Goal: Task Accomplishment & Management: Manage account settings

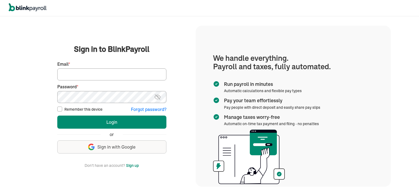
click at [127, 76] on input "Email *" at bounding box center [111, 75] width 109 height 12
type input "[PERSON_NAME][EMAIL_ADDRESS][DOMAIN_NAME]"
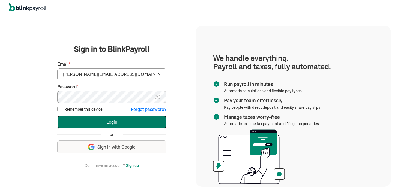
click at [116, 125] on button "Login" at bounding box center [111, 122] width 109 height 13
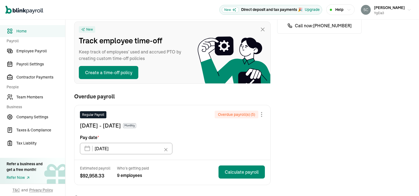
scroll to position [82, 0]
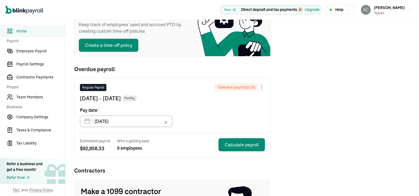
click at [264, 88] on div at bounding box center [262, 87] width 7 height 7
click at [215, 119] on div "Regular Payroll Overdue payroll(s) ( 5 ) Skip this payroll Jan 16 - Feb 15, 202…" at bounding box center [173, 105] width 196 height 55
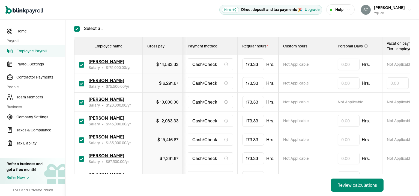
scroll to position [82, 0]
click at [84, 82] on input "checkbox" at bounding box center [81, 83] width 5 height 5
checkbox input "false"
type input "0.00"
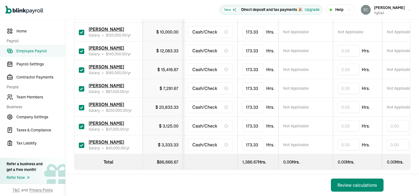
scroll to position [159, 0]
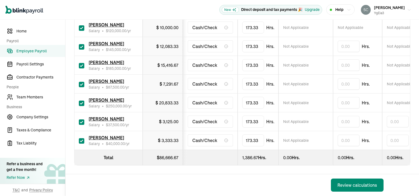
click at [82, 139] on input "checkbox" at bounding box center [81, 140] width 5 height 5
checkbox input "false"
type input "0.00"
click at [80, 120] on input "checkbox" at bounding box center [81, 122] width 5 height 5
checkbox input "false"
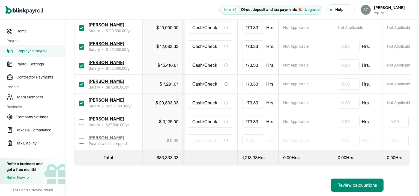
type input "0.00"
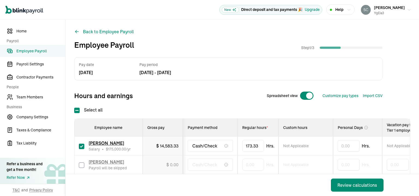
click at [37, 55] on link "Employee Payroll" at bounding box center [32, 51] width 65 height 12
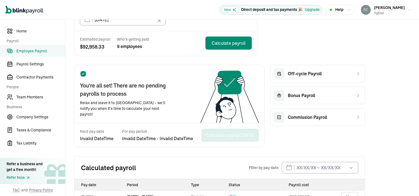
scroll to position [109, 0]
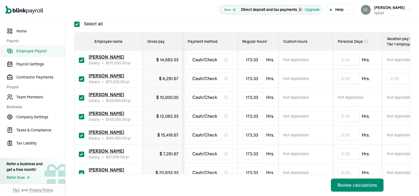
scroll to position [109, 0]
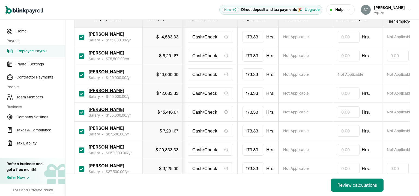
click at [82, 55] on input "checkbox" at bounding box center [81, 56] width 5 height 5
checkbox input "false"
type input "0.00"
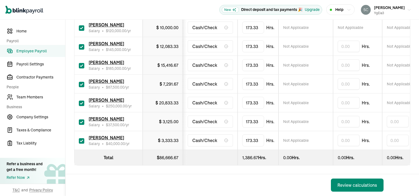
scroll to position [159, 0]
click at [82, 138] on input "checkbox" at bounding box center [81, 140] width 5 height 5
checkbox input "false"
type input "0.00"
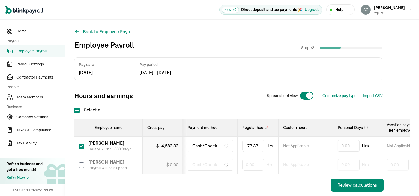
scroll to position [82, 0]
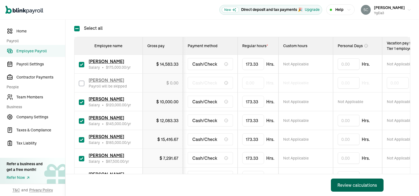
click at [369, 186] on div "Review calculations" at bounding box center [358, 185] width 40 height 7
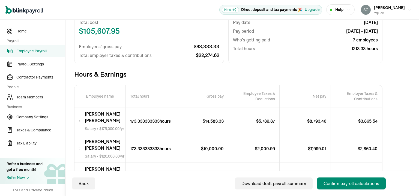
scroll to position [82, 0]
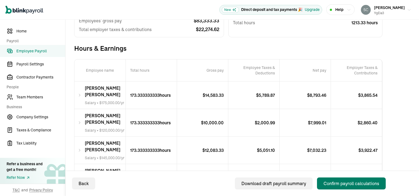
click at [360, 186] on div "Confirm payroll calculations" at bounding box center [352, 184] width 56 height 7
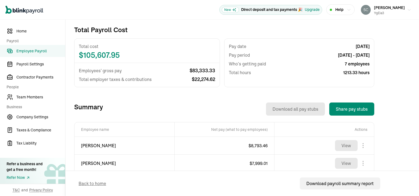
scroll to position [109, 0]
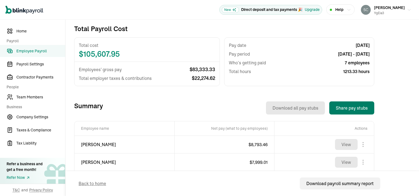
click at [354, 107] on button "Share pay stubs" at bounding box center [352, 108] width 45 height 13
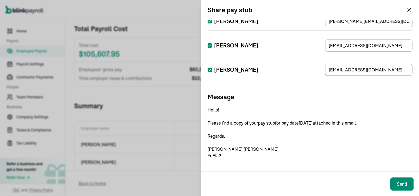
scroll to position [135, 0]
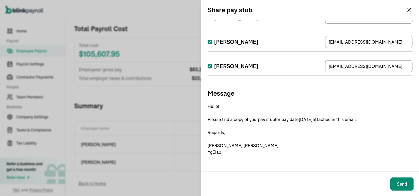
click at [209, 67] on input "Gretchen Richardson" at bounding box center [210, 66] width 4 height 4
checkbox input "false"
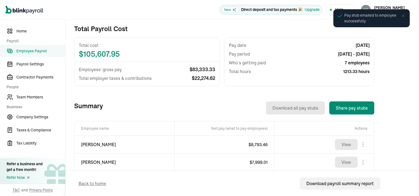
scroll to position [27, 0]
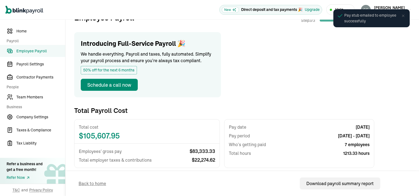
click at [41, 51] on span "Employee Payroll" at bounding box center [40, 51] width 49 height 6
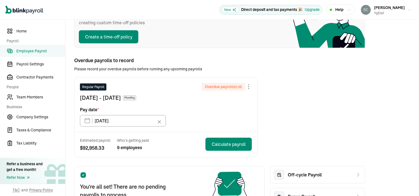
scroll to position [55, 0]
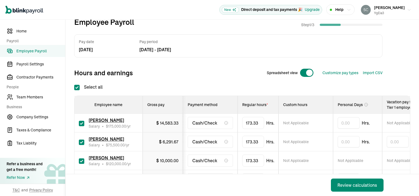
scroll to position [55, 0]
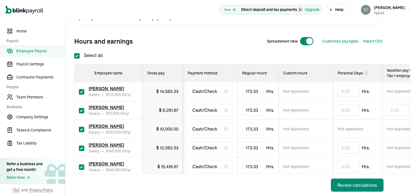
click at [81, 111] on input "checkbox" at bounding box center [81, 110] width 5 height 5
checkbox input "false"
type input "0.00"
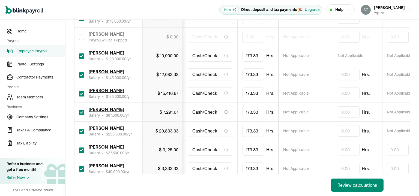
scroll to position [137, 0]
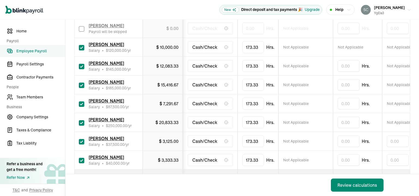
click at [83, 141] on input "checkbox" at bounding box center [81, 141] width 5 height 5
checkbox input "false"
type input "0.00"
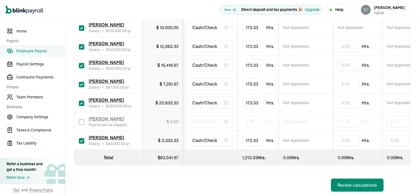
click at [84, 138] on input "checkbox" at bounding box center [81, 140] width 5 height 5
checkbox input "false"
type input "0.00"
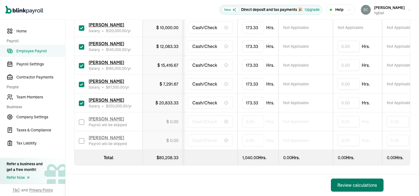
click at [354, 187] on div "Review calculations" at bounding box center [358, 185] width 40 height 7
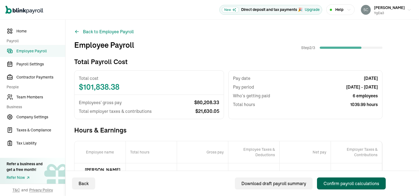
click at [359, 184] on div "Confirm payroll calculations" at bounding box center [352, 184] width 56 height 7
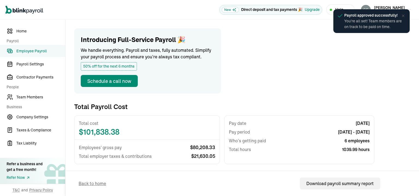
scroll to position [82, 0]
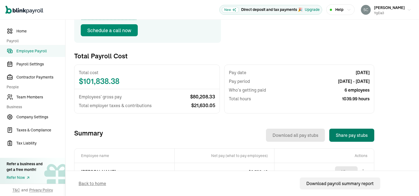
click at [341, 134] on button "Share pay stubs" at bounding box center [352, 135] width 45 height 13
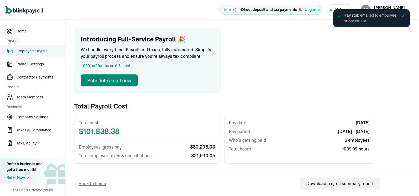
scroll to position [0, 0]
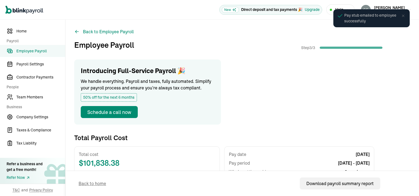
click at [25, 50] on span "Employee Payroll" at bounding box center [40, 51] width 49 height 6
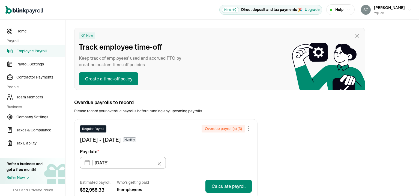
scroll to position [55, 0]
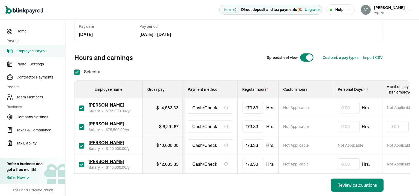
scroll to position [55, 0]
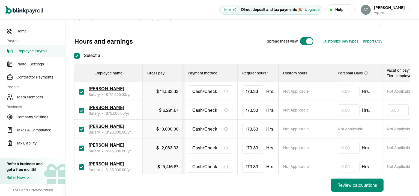
click at [82, 112] on input "checkbox" at bounding box center [81, 110] width 5 height 5
checkbox input "false"
type input "0.00"
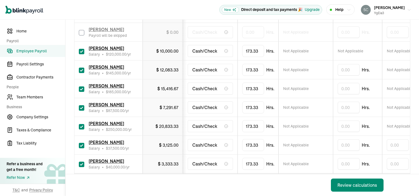
scroll to position [159, 0]
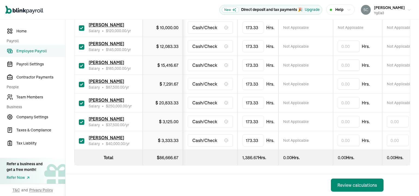
click at [82, 120] on input "checkbox" at bounding box center [81, 122] width 5 height 5
checkbox input "false"
type input "0.00"
click at [81, 138] on input "checkbox" at bounding box center [81, 140] width 5 height 5
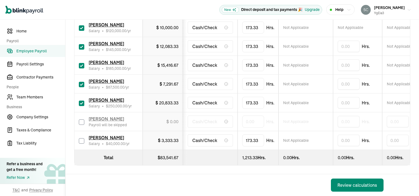
checkbox input "false"
type input "0.00"
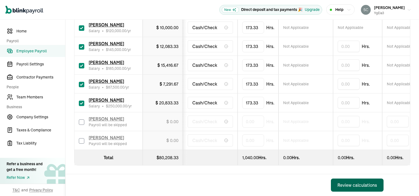
click at [369, 186] on div "Review calculations" at bounding box center [358, 185] width 40 height 7
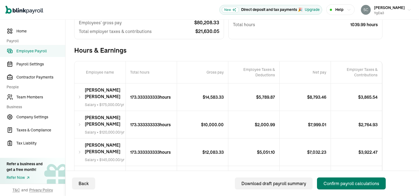
scroll to position [82, 0]
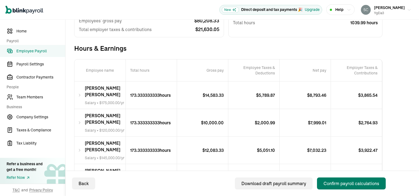
click at [363, 186] on div "Confirm payroll calculations" at bounding box center [352, 184] width 56 height 7
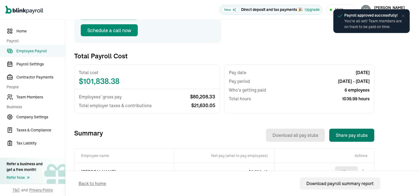
click at [357, 136] on button "Share pay stubs" at bounding box center [352, 135] width 45 height 13
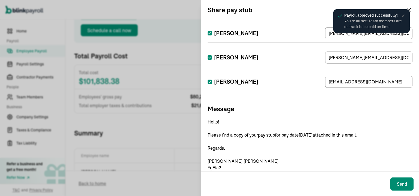
scroll to position [111, 0]
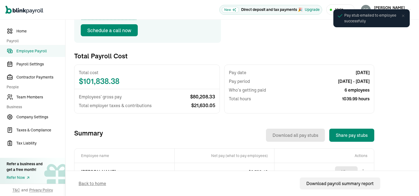
click at [47, 50] on span "Employee Payroll" at bounding box center [40, 51] width 49 height 6
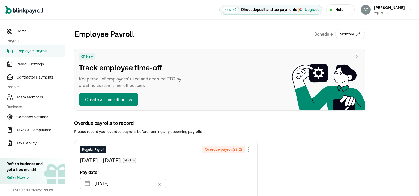
click at [227, 150] on span "Overdue payroll(s) ( 2 )" at bounding box center [223, 149] width 37 height 5
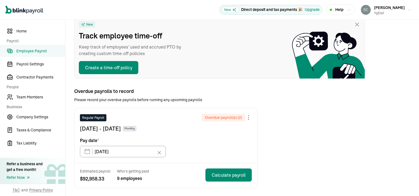
scroll to position [55, 0]
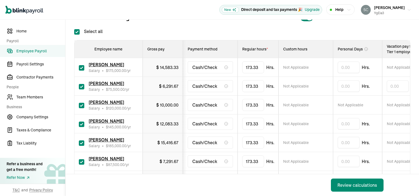
scroll to position [82, 0]
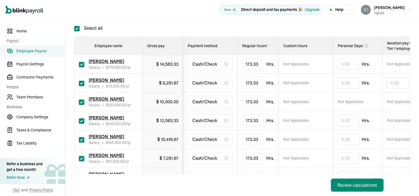
click at [81, 83] on input "checkbox" at bounding box center [81, 83] width 5 height 5
checkbox input "false"
type input "0.00"
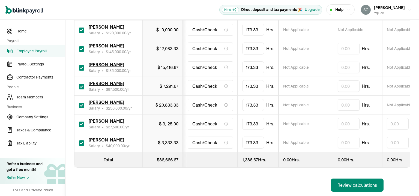
scroll to position [159, 0]
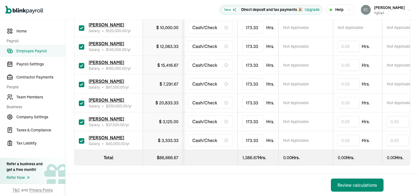
click at [83, 120] on input "checkbox" at bounding box center [81, 122] width 5 height 5
checkbox input "false"
type input "0.00"
click at [81, 138] on input "checkbox" at bounding box center [81, 140] width 5 height 5
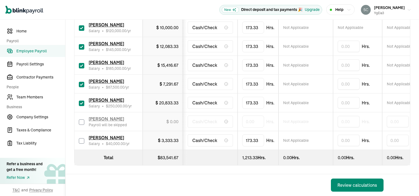
checkbox input "false"
type input "0.00"
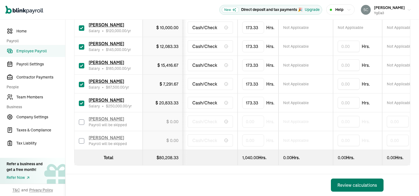
click at [360, 182] on div "Review calculations" at bounding box center [358, 185] width 40 height 7
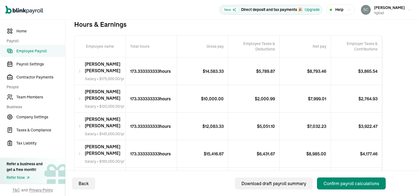
scroll to position [109, 0]
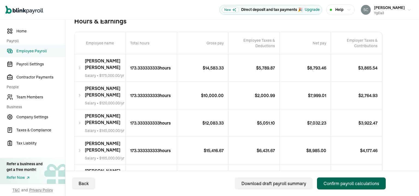
click at [358, 187] on div "Confirm payroll calculations" at bounding box center [352, 184] width 56 height 7
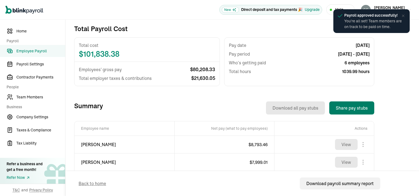
click at [357, 104] on button "Share pay stubs" at bounding box center [352, 108] width 45 height 13
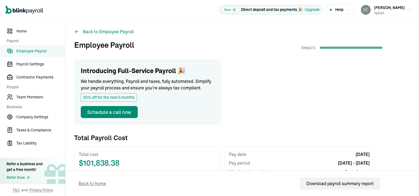
click at [48, 51] on span "Employee Payroll" at bounding box center [40, 51] width 49 height 6
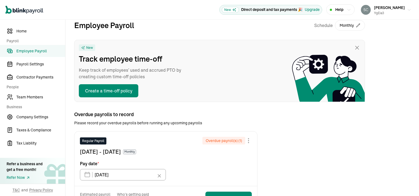
scroll to position [82, 0]
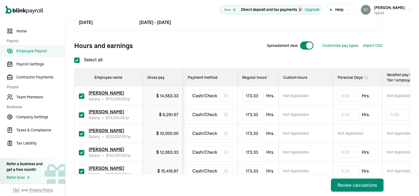
scroll to position [82, 0]
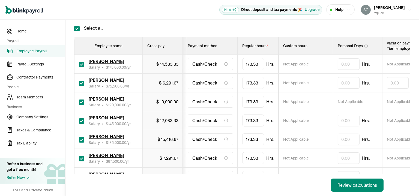
click at [83, 83] on input "checkbox" at bounding box center [81, 83] width 5 height 5
checkbox input "false"
type input "0.00"
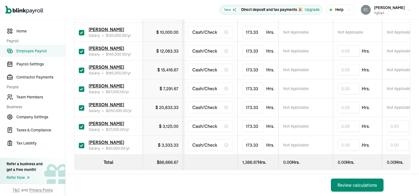
scroll to position [159, 0]
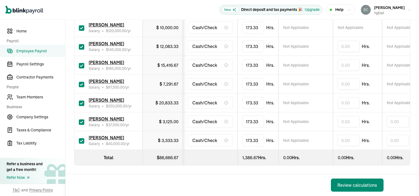
click at [80, 120] on input "checkbox" at bounding box center [81, 122] width 5 height 5
checkbox input "false"
type input "0.00"
click at [82, 138] on input "checkbox" at bounding box center [81, 140] width 5 height 5
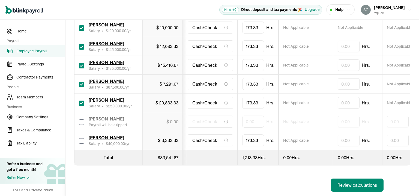
checkbox input "false"
type input "0.00"
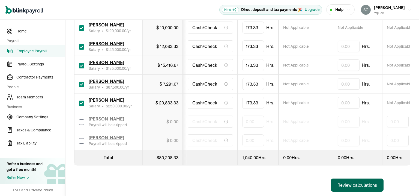
click at [354, 185] on div "Review calculations" at bounding box center [358, 185] width 40 height 7
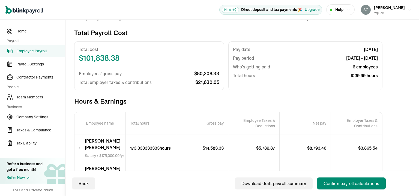
scroll to position [55, 0]
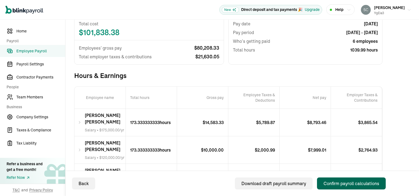
click at [354, 186] on div "Confirm payroll calculations" at bounding box center [352, 184] width 56 height 7
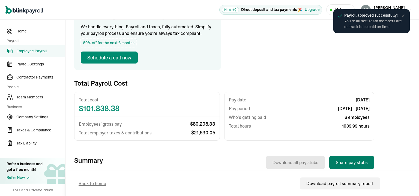
click at [357, 165] on button "Share pay stubs" at bounding box center [352, 162] width 45 height 13
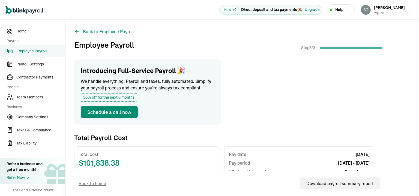
click at [38, 48] on span "Employee Payroll" at bounding box center [40, 51] width 49 height 6
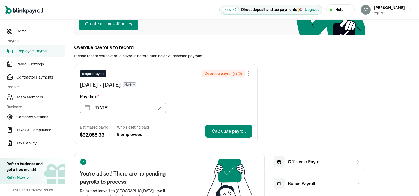
scroll to position [82, 0]
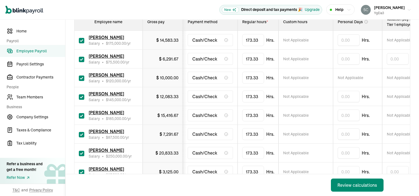
scroll to position [109, 0]
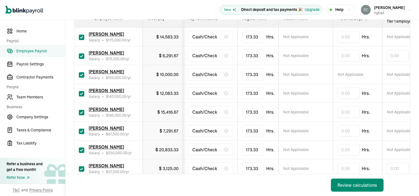
click at [84, 56] on input "checkbox" at bounding box center [81, 56] width 5 height 5
checkbox input "false"
type input "0.00"
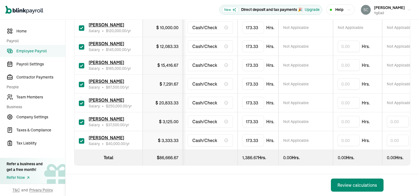
scroll to position [159, 0]
click at [85, 116] on div "Gretchen Richardson Salary • $ 37,500.00 /yr" at bounding box center [108, 122] width 59 height 12
click at [83, 120] on input "checkbox" at bounding box center [81, 122] width 5 height 5
checkbox input "false"
type input "0.00"
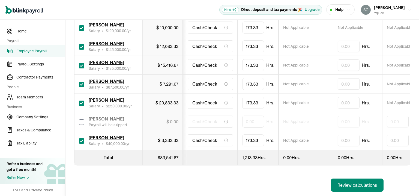
click at [80, 138] on input "checkbox" at bounding box center [81, 140] width 5 height 5
checkbox input "false"
type input "0.00"
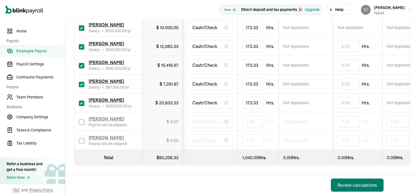
click at [360, 186] on div "Review calculations" at bounding box center [358, 185] width 40 height 7
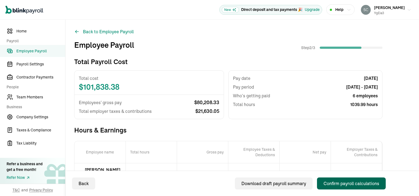
click at [363, 183] on div "Confirm payroll calculations" at bounding box center [352, 184] width 56 height 7
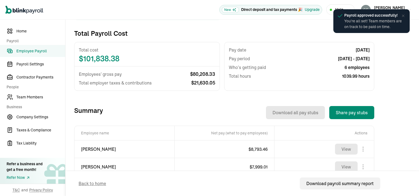
scroll to position [137, 0]
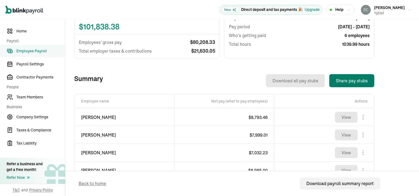
click at [351, 83] on button "Share pay stubs" at bounding box center [352, 80] width 45 height 13
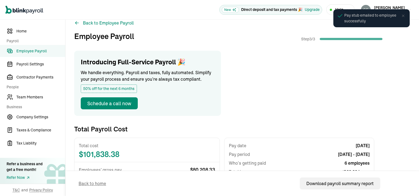
scroll to position [0, 0]
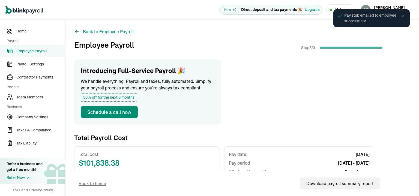
click at [42, 51] on span "Employee Payroll" at bounding box center [40, 51] width 49 height 6
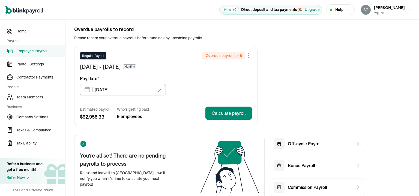
scroll to position [109, 0]
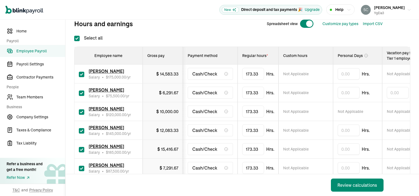
scroll to position [82, 0]
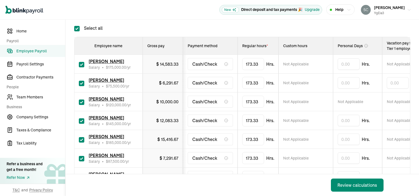
click at [82, 85] on input "checkbox" at bounding box center [81, 83] width 5 height 5
checkbox input "false"
type input "0.00"
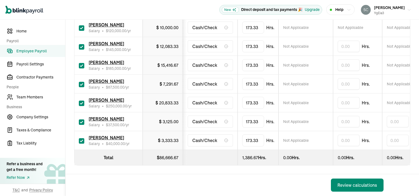
click at [84, 138] on input "checkbox" at bounding box center [81, 140] width 5 height 5
checkbox input "false"
type input "0.00"
click at [79, 120] on input "checkbox" at bounding box center [81, 122] width 5 height 5
checkbox input "false"
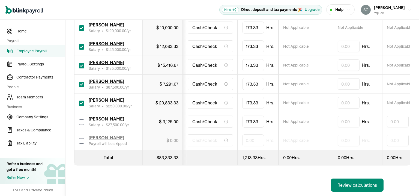
type input "0.00"
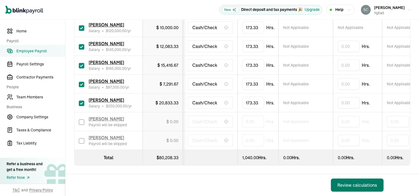
click at [368, 185] on div "Review calculations" at bounding box center [358, 185] width 40 height 7
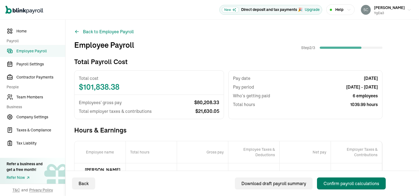
click at [354, 183] on div "Confirm payroll calculations" at bounding box center [352, 184] width 56 height 7
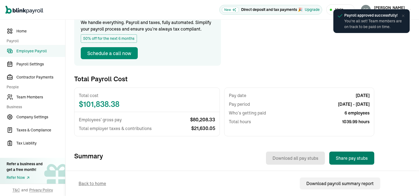
scroll to position [68, 0]
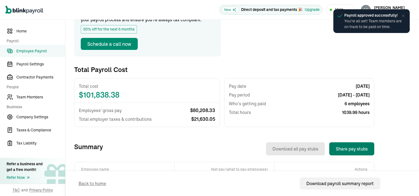
click at [360, 147] on button "Share pay stubs" at bounding box center [352, 149] width 45 height 13
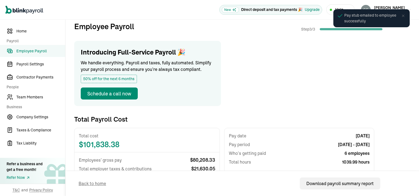
scroll to position [14, 0]
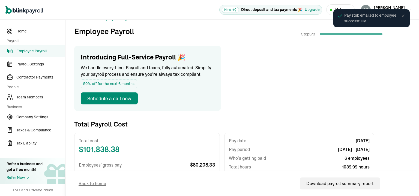
click at [33, 44] on nav "Home Payroll Employee Payroll Payroll Settings Contractor Payments People Team …" at bounding box center [32, 108] width 65 height 177
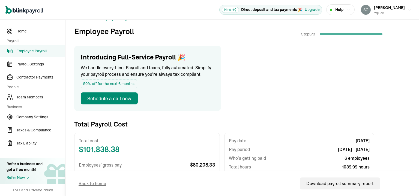
click at [34, 52] on span "Employee Payroll" at bounding box center [40, 51] width 49 height 6
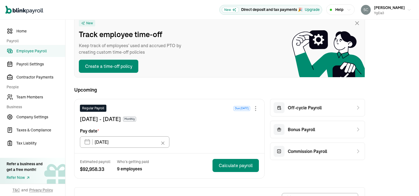
scroll to position [27, 0]
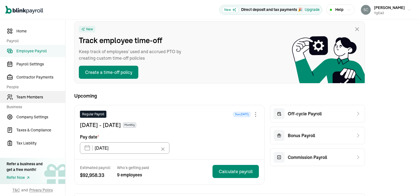
click at [43, 96] on span "Team Members" at bounding box center [40, 97] width 49 height 6
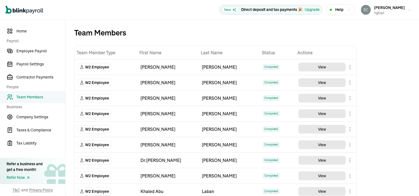
click at [351, 84] on body "Open main menu New Direct deposit and tax payments 🎉 Upgrade Help Susan Barnes …" at bounding box center [209, 98] width 419 height 196
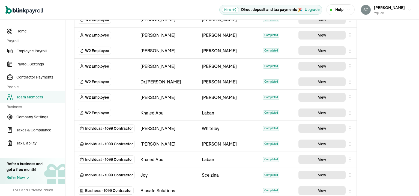
scroll to position [82, 0]
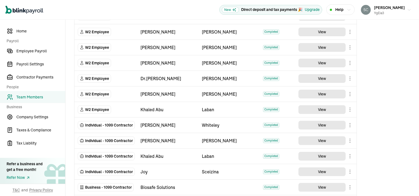
click at [349, 110] on body "Open main menu New Direct deposit and tax payments 🎉 Upgrade Help Susan Barnes …" at bounding box center [209, 98] width 419 height 196
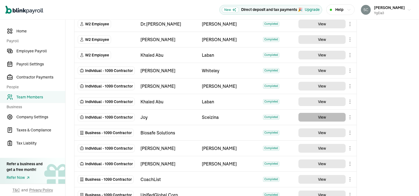
scroll to position [180, 0]
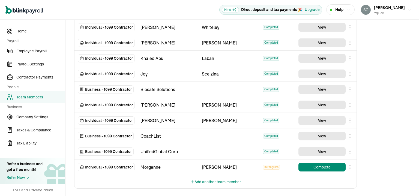
click at [349, 167] on body "Open main menu New Direct deposit and tax payments 🎉 Upgrade Help Susan Barnes …" at bounding box center [209, 98] width 419 height 196
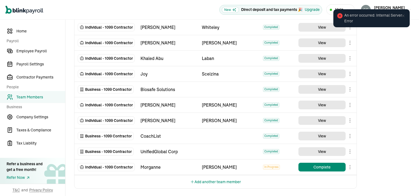
click at [235, 182] on button "Add another team member" at bounding box center [215, 182] width 51 height 13
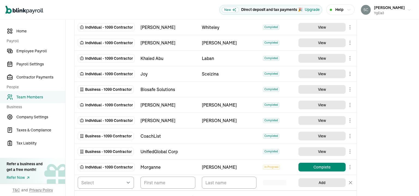
scroll to position [196, 0]
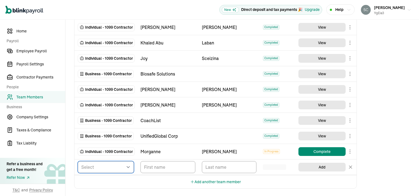
click at [127, 164] on select "Select W2 Employee Individual - 1099 Contractor Business - 1099 Contractor" at bounding box center [106, 167] width 56 height 12
select select "employee"
click at [78, 161] on select "Select W2 Employee Individual - 1099 Contractor Business - 1099 Contractor" at bounding box center [106, 167] width 56 height 12
click at [159, 168] on input "TextInput" at bounding box center [168, 167] width 55 height 12
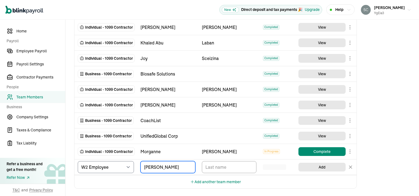
type input "Chris"
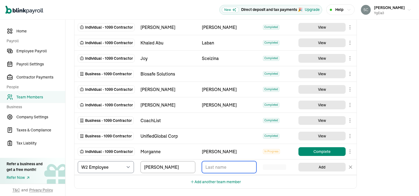
drag, startPoint x: 233, startPoint y: 167, endPoint x: 228, endPoint y: 164, distance: 5.6
click at [233, 166] on input "TextInput" at bounding box center [229, 167] width 55 height 12
type input "Orlando"
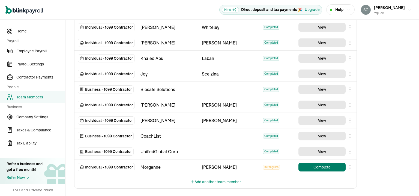
click at [330, 168] on button "Complete" at bounding box center [322, 167] width 47 height 9
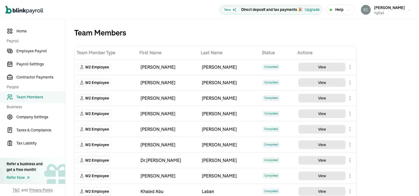
scroll to position [109, 0]
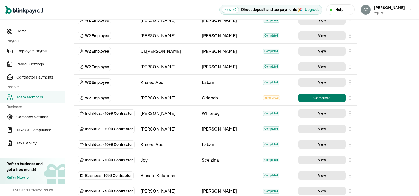
click at [317, 99] on button "Complete" at bounding box center [322, 98] width 47 height 9
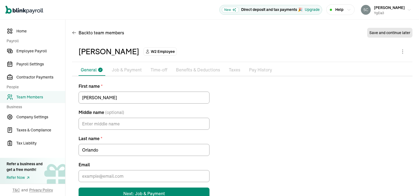
scroll to position [15, 0]
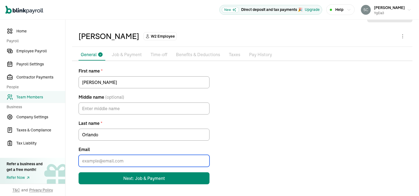
click at [142, 158] on input "Email" at bounding box center [144, 161] width 131 height 12
type input "Chris@ygeia3.com"
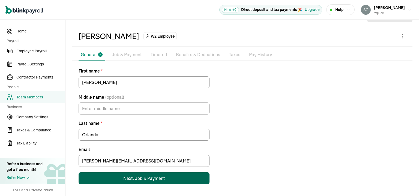
click at [153, 181] on div "Next: Job & Payment" at bounding box center [144, 178] width 42 height 7
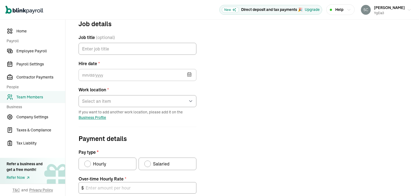
scroll to position [64, 0]
click at [114, 46] on input "Job title (optional)" at bounding box center [138, 49] width 118 height 12
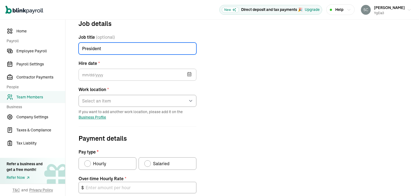
type input "President"
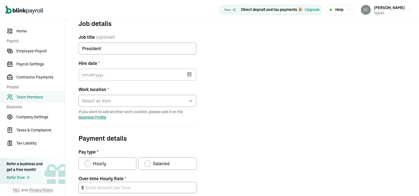
click at [192, 74] on icon "button" at bounding box center [189, 74] width 5 height 5
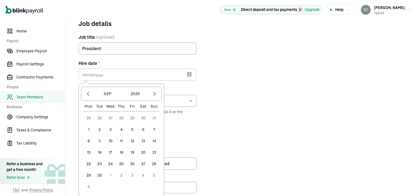
click at [101, 153] on button "16" at bounding box center [99, 152] width 11 height 11
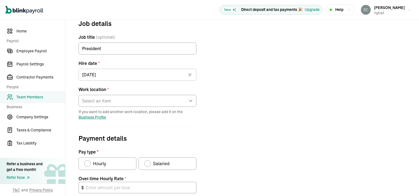
type input "09/16/2025"
click at [144, 102] on select "Select an item 401 North Michigan Avenue 1050 Connecticut Avenue Northwest 1619…" at bounding box center [138, 101] width 118 height 12
click at [79, 95] on select "Select an item 401 North Michigan Avenue 1050 Connecticut Avenue Northwest 1619…" at bounding box center [138, 101] width 118 height 12
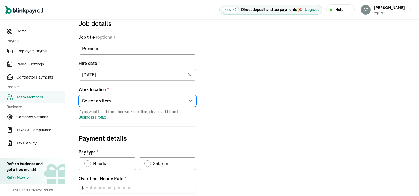
click at [163, 104] on select "Select an item 401 North Michigan Avenue 1050 Connecticut Avenue Northwest 1619…" at bounding box center [138, 101] width 118 height 12
click at [79, 95] on select "Select an item 401 North Michigan Avenue 1050 Connecticut Avenue Northwest 1619…" at bounding box center [138, 101] width 118 height 12
click at [155, 104] on select "Select an item 401 North Michigan Avenue 1050 Connecticut Avenue Northwest 1619…" at bounding box center [138, 101] width 118 height 12
select select "1050 Connecticut Avenue Northwest"
click at [79, 95] on select "Select an item 401 North Michigan Avenue 1050 Connecticut Avenue Northwest 1619…" at bounding box center [138, 101] width 118 height 12
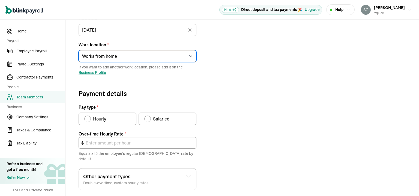
scroll to position [119, 0]
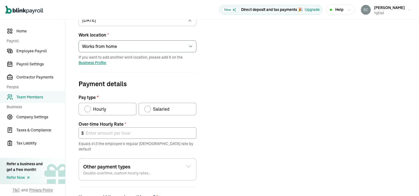
click at [147, 109] on div "Pay type" at bounding box center [148, 109] width 4 height 4
click at [147, 109] on input "Salaried" at bounding box center [146, 108] width 4 height 4
radio input "true"
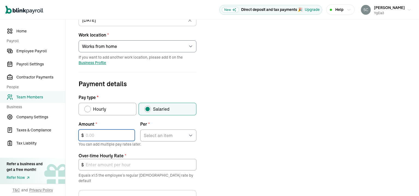
click at [108, 134] on input "text" at bounding box center [107, 135] width 56 height 11
type input "300,000"
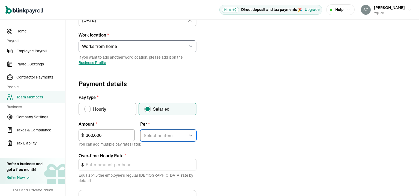
click at [177, 134] on select "Select an item Hour Week Month Year" at bounding box center [168, 136] width 56 height 12
select select "4"
click at [140, 130] on select "Select an item Hour Week Month Year" at bounding box center [168, 136] width 56 height 12
type input "216.35"
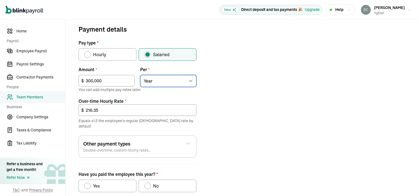
scroll to position [201, 0]
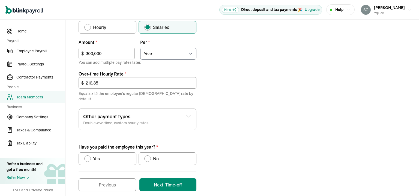
click at [165, 116] on div "Other payment types Double-overtime, custom hourly rates..." at bounding box center [137, 119] width 109 height 13
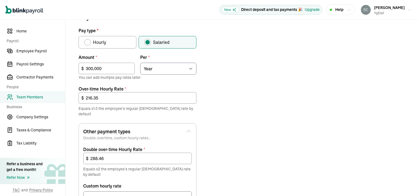
scroll to position [174, 0]
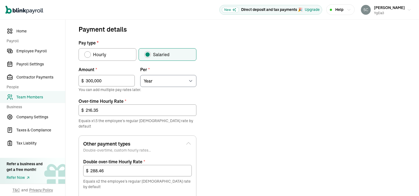
click at [189, 143] on icon at bounding box center [189, 144] width 4 height 2
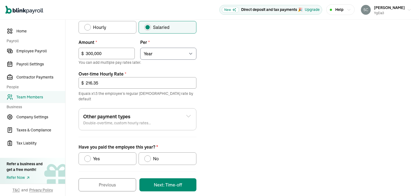
scroll to position [202, 0]
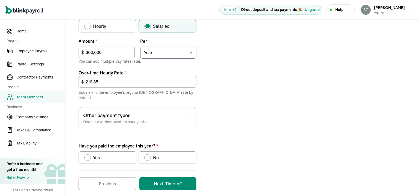
click at [151, 155] on div "Have you paid the employee this year?" at bounding box center [147, 158] width 7 height 7
click at [149, 154] on input "No" at bounding box center [146, 156] width 4 height 4
radio input "true"
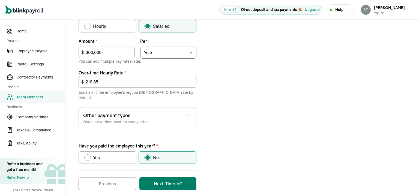
click at [178, 178] on button "Next: Time-off" at bounding box center [168, 183] width 57 height 13
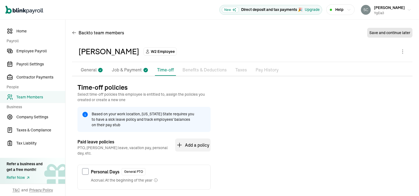
scroll to position [27, 0]
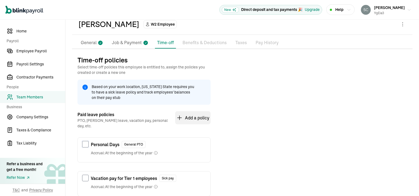
click at [86, 141] on input "checkbox" at bounding box center [85, 144] width 7 height 7
checkbox input "true"
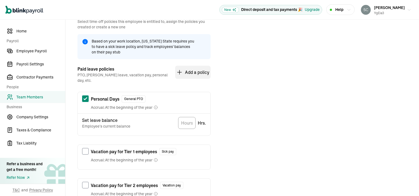
scroll to position [82, 0]
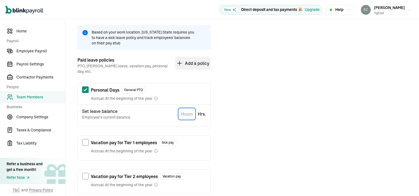
click at [188, 111] on input "TextInput" at bounding box center [186, 114] width 17 height 12
type input "160"
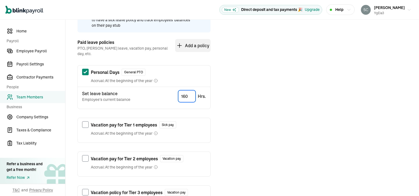
scroll to position [109, 0]
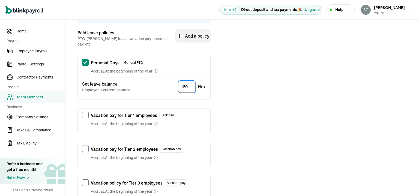
click at [88, 146] on input "checkbox" at bounding box center [85, 149] width 7 height 7
checkbox input "true"
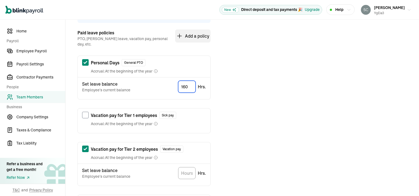
click at [188, 83] on input "160" at bounding box center [186, 87] width 17 height 12
type input "1"
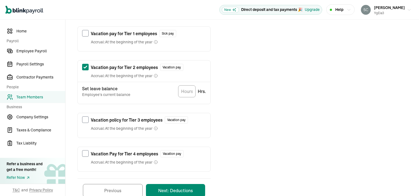
scroll to position [204, 0]
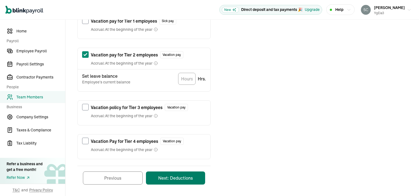
type input "40"
click at [175, 172] on button "Next: Deductions" at bounding box center [175, 178] width 59 height 13
type input "160"
click at [185, 172] on button "Next: Deductions" at bounding box center [175, 178] width 59 height 13
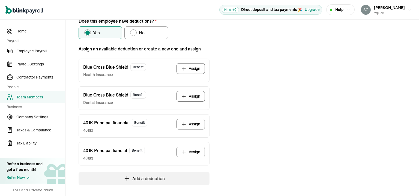
scroll to position [68, 0]
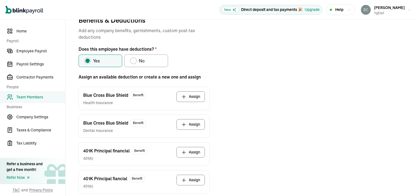
click at [232, 96] on div "Benefits & Deductions Add any company benefits, garnishments, custom post-tax d…" at bounding box center [243, 127] width 328 height 225
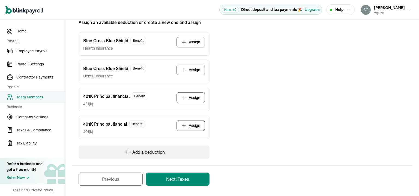
scroll to position [0, 0]
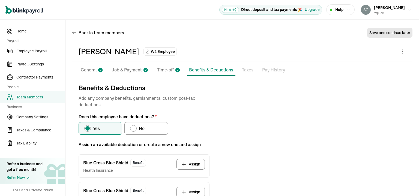
click at [135, 131] on div "No" at bounding box center [137, 128] width 14 height 7
click at [134, 129] on input "No" at bounding box center [132, 127] width 4 height 4
radio input "true"
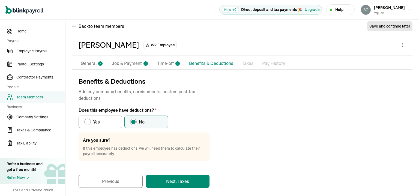
scroll to position [10, 0]
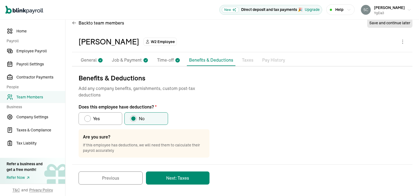
click at [88, 118] on div "Does this employee have deductions?" at bounding box center [87, 119] width 4 height 4
click at [88, 118] on input "Yes" at bounding box center [86, 117] width 4 height 4
radio input "true"
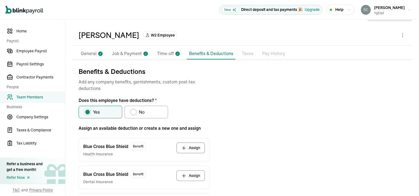
scroll to position [13, 0]
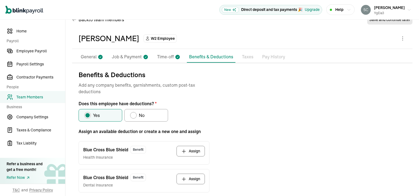
click at [135, 117] on div "Does this employee have deductions?" at bounding box center [133, 115] width 7 height 7
click at [134, 116] on input "No" at bounding box center [132, 114] width 4 height 4
radio input "true"
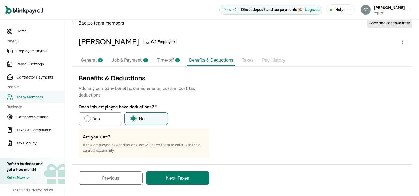
click at [185, 176] on button "Next: Taxes" at bounding box center [178, 178] width 64 height 13
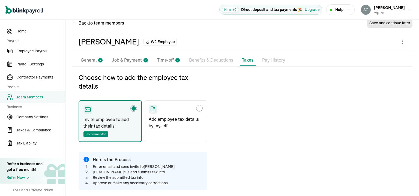
type input "Chris@ygeia3.com"
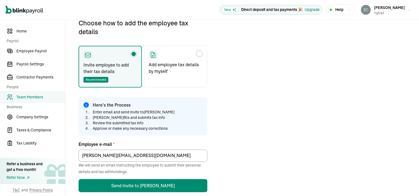
scroll to position [92, 0]
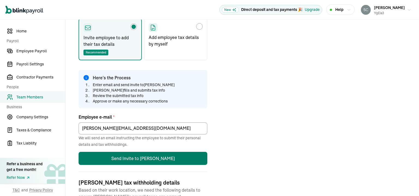
click at [171, 158] on button "Send Invite to Chris" at bounding box center [143, 158] width 129 height 13
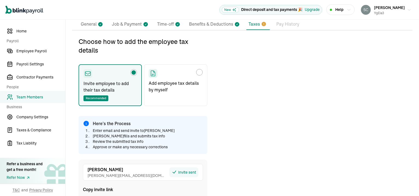
scroll to position [0, 0]
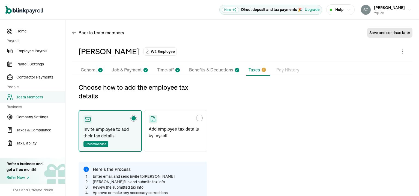
click at [42, 98] on span "Team Members" at bounding box center [40, 97] width 49 height 6
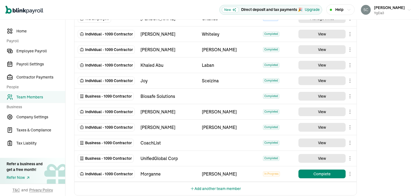
scroll to position [196, 0]
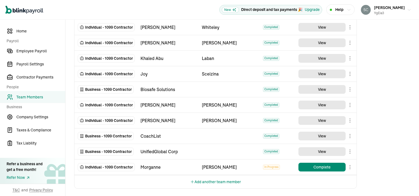
click at [350, 166] on body "Open main menu New Direct deposit and tax payments 🎉 Upgrade Help Susan Barnes …" at bounding box center [209, 98] width 419 height 196
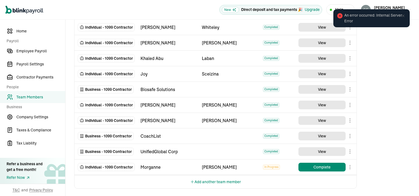
click at [382, 143] on div "Team Members Team Member Type First Name Last Name Status Actions W2 Employee S…" at bounding box center [243, 11] width 354 height 374
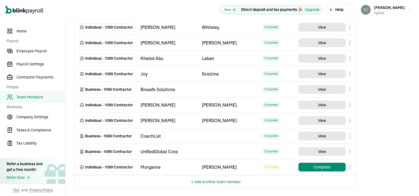
click at [350, 151] on body "Open main menu New Direct deposit and tax payments 🎉 Upgrade Help Susan Barnes …" at bounding box center [209, 98] width 419 height 196
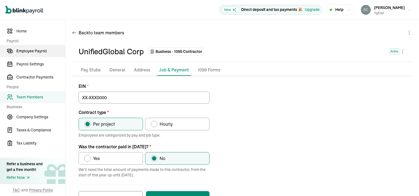
click at [34, 52] on span "Employee Payroll" at bounding box center [40, 51] width 49 height 6
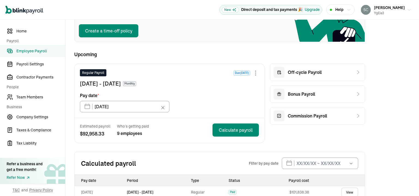
scroll to position [73, 0]
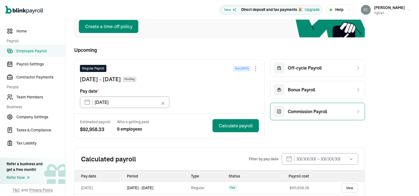
click at [312, 112] on span "Commission Payroll" at bounding box center [307, 111] width 39 height 7
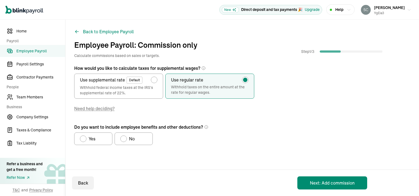
click at [154, 80] on div "radio-group" at bounding box center [154, 80] width 4 height 4
click at [154, 80] on input "Use supplemental rate Default Withhold federal income taxes at the IRS's supple…" at bounding box center [155, 78] width 4 height 4
radio input "true"
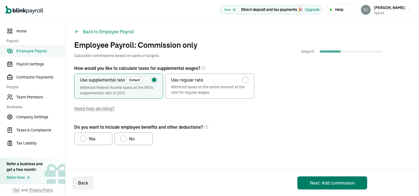
click at [330, 182] on button "Next: Add commission" at bounding box center [333, 183] width 70 height 13
click at [84, 134] on label "Yes" at bounding box center [93, 139] width 38 height 13
click at [84, 135] on input "Yes" at bounding box center [82, 137] width 4 height 4
radio input "true"
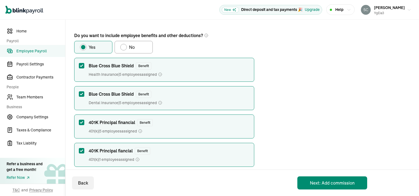
scroll to position [97, 0]
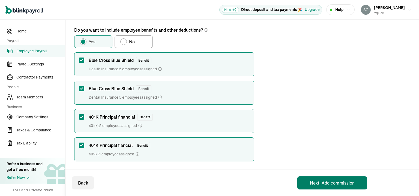
click at [336, 185] on button "Next: Add commission" at bounding box center [333, 183] width 70 height 13
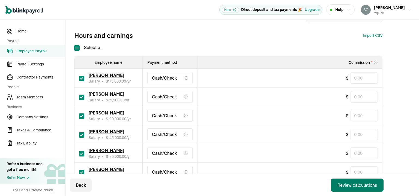
scroll to position [97, 0]
click at [363, 79] on input "text" at bounding box center [364, 77] width 27 height 11
click at [31, 51] on span "Employee Payroll" at bounding box center [40, 51] width 49 height 6
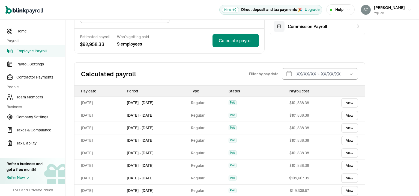
scroll to position [191, 0]
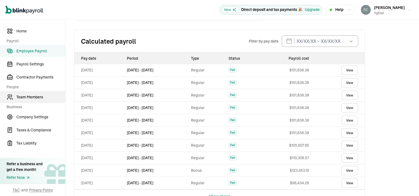
click at [39, 100] on link "Team Members" at bounding box center [32, 97] width 65 height 12
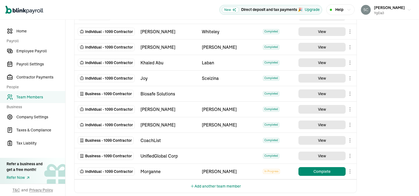
click at [352, 170] on body "Open main menu New Direct deposit and tax payments 🎉 Upgrade Help Susan Barnes …" at bounding box center [209, 98] width 419 height 196
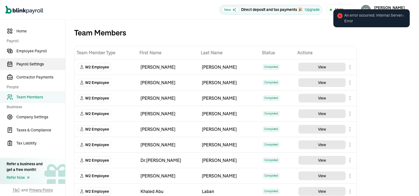
click at [42, 68] on link "Payroll Settings" at bounding box center [32, 64] width 65 height 12
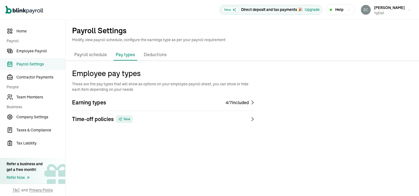
click at [99, 54] on p "Payroll schedule" at bounding box center [90, 54] width 33 height 7
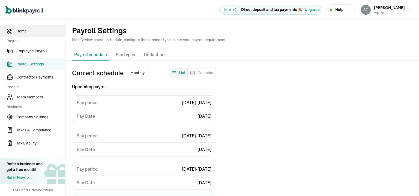
click at [23, 29] on span "Home" at bounding box center [40, 31] width 49 height 6
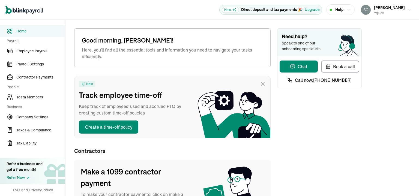
scroll to position [55, 0]
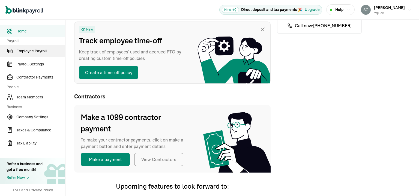
click at [35, 49] on span "Employee Payroll" at bounding box center [40, 51] width 49 height 6
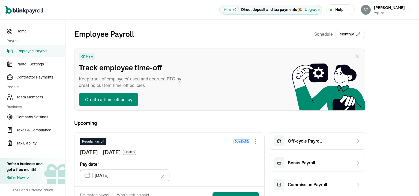
type input "09/15/2025"
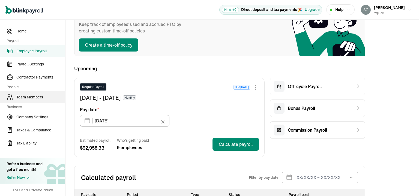
click at [31, 99] on span "Team Members" at bounding box center [40, 97] width 49 height 6
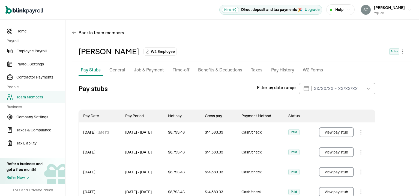
click at [115, 72] on p "General" at bounding box center [118, 70] width 16 height 7
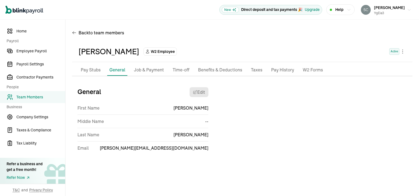
click at [142, 72] on p "Job & Payment" at bounding box center [149, 70] width 30 height 7
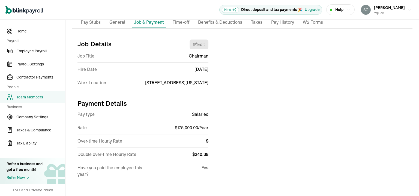
scroll to position [49, 0]
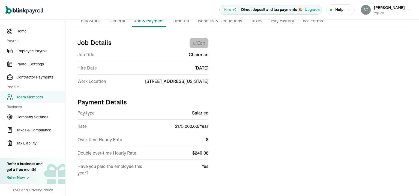
select select "401 North Michigan Avenue"
select select "4"
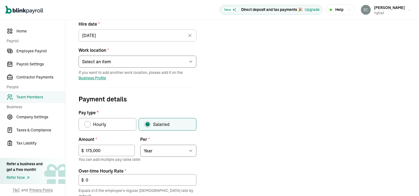
scroll to position [131, 0]
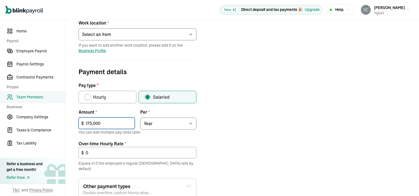
click at [112, 121] on input "175,000" at bounding box center [107, 123] width 56 height 11
type input "1"
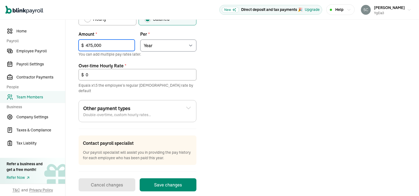
scroll to position [210, 0]
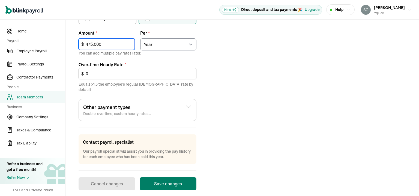
type input "475,000"
click at [180, 178] on button "Save changes" at bounding box center [168, 183] width 57 height 13
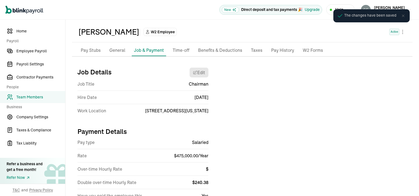
scroll to position [0, 0]
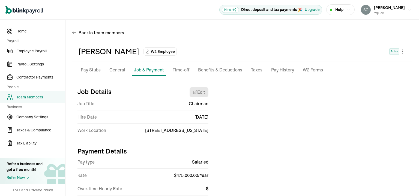
click at [180, 71] on p "Time-off" at bounding box center [181, 70] width 17 height 7
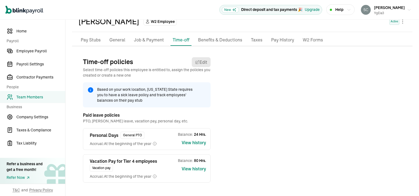
scroll to position [33, 0]
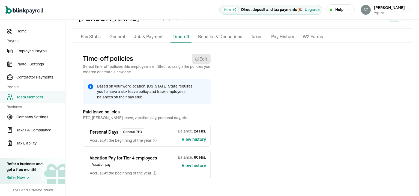
click at [223, 38] on p "Benefits & Deductions" at bounding box center [220, 36] width 44 height 7
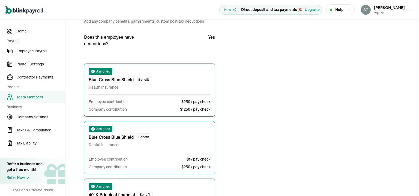
scroll to position [0, 0]
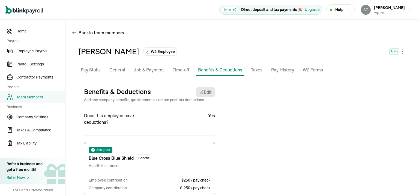
click at [255, 70] on p "Taxes" at bounding box center [256, 70] width 11 height 7
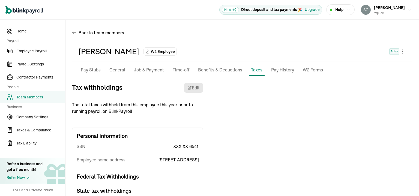
click at [276, 71] on p "Pay History" at bounding box center [282, 70] width 23 height 7
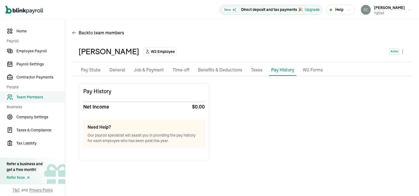
click at [313, 70] on p "W2 Forms" at bounding box center [313, 70] width 20 height 7
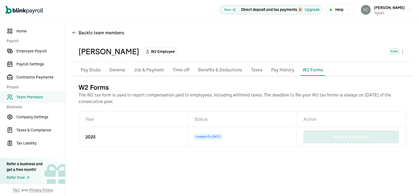
click at [281, 71] on p "Pay History" at bounding box center [282, 70] width 23 height 7
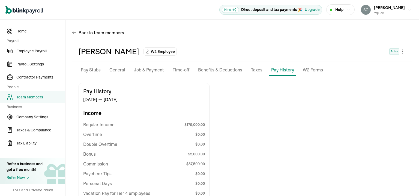
click at [307, 73] on p "W2 Forms" at bounding box center [313, 70] width 20 height 7
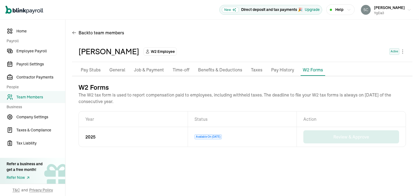
click at [90, 137] on td "2025" at bounding box center [133, 137] width 109 height 20
click at [280, 71] on p "Pay History" at bounding box center [282, 70] width 23 height 7
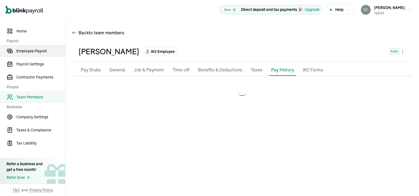
click at [37, 50] on span "Employee Payroll" at bounding box center [40, 51] width 49 height 6
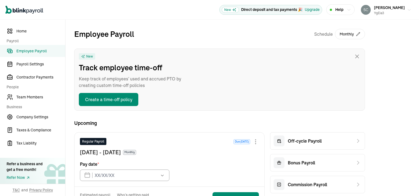
type input "09/15/2025"
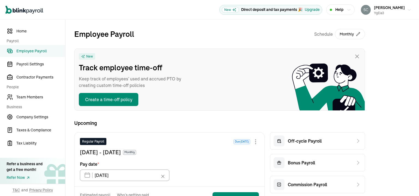
click at [42, 54] on span "Employee Payroll" at bounding box center [40, 51] width 49 height 6
click at [46, 94] on span "Team Members" at bounding box center [40, 97] width 49 height 6
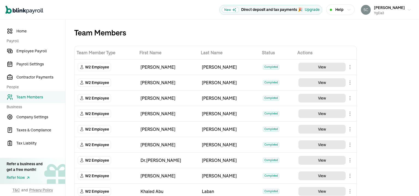
click at [226, 23] on div "Team Members" at bounding box center [216, 28] width 300 height 17
click at [29, 52] on span "Employee Payroll" at bounding box center [40, 51] width 49 height 6
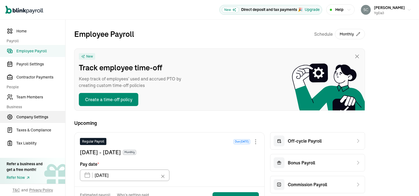
click at [39, 121] on link "Company Settings" at bounding box center [32, 117] width 65 height 12
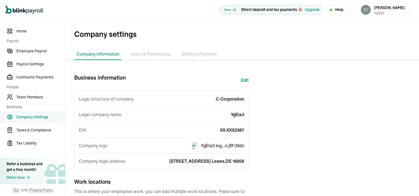
scroll to position [27, 0]
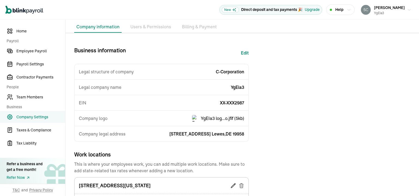
click at [199, 119] on img at bounding box center [195, 118] width 7 height 7
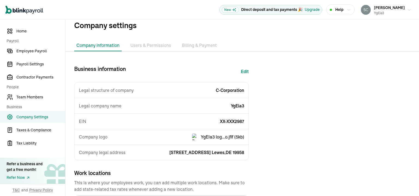
scroll to position [0, 0]
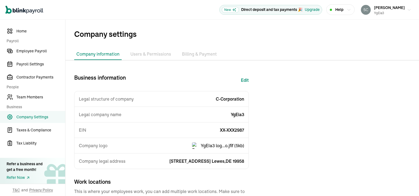
click at [247, 81] on button "Edit" at bounding box center [245, 80] width 8 height 13
select select "C-Corporation"
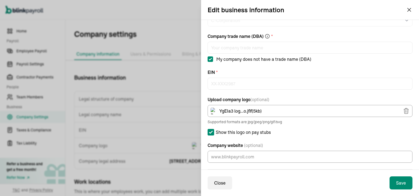
scroll to position [55, 0]
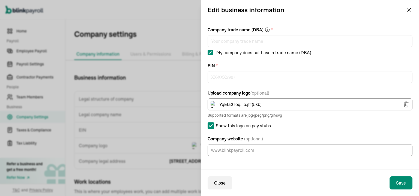
click at [250, 103] on span "YgEIa3 log...o.jfif ( 5 kb)" at bounding box center [261, 104] width 82 height 7
click at [217, 105] on img at bounding box center [214, 104] width 7 height 7
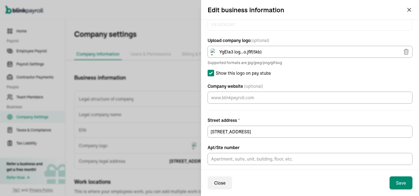
scroll to position [109, 0]
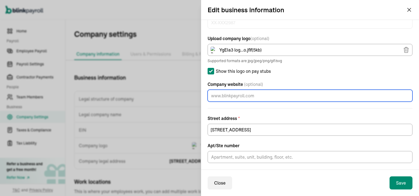
click at [269, 97] on input "Company website (optional)" at bounding box center [310, 96] width 205 height 12
type input "www.ygeia3.com"
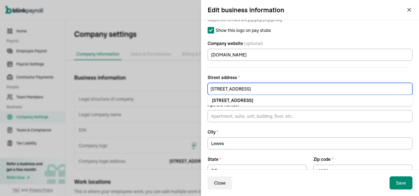
scroll to position [141, 0]
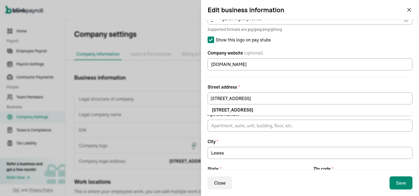
click at [252, 81] on form "Legal company name * YgEia3 Legal structure of YgEia3? * For example Limited Li…" at bounding box center [310, 36] width 205 height 301
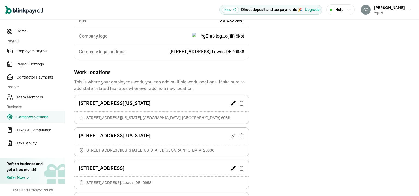
scroll to position [0, 0]
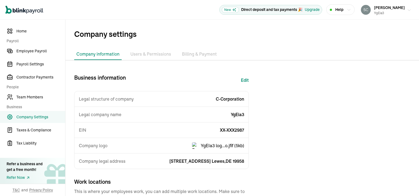
click at [377, 7] on div "Susan Barnes YgEia3" at bounding box center [383, 9] width 44 height 11
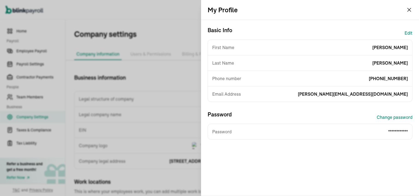
click at [410, 34] on button "Edit" at bounding box center [409, 32] width 8 height 13
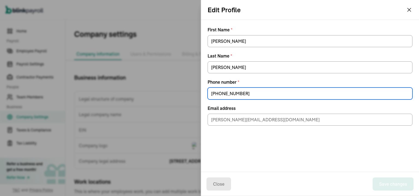
click at [266, 88] on input "(866) 933-1360" at bounding box center [310, 94] width 205 height 12
type input "(877) 290-2450"
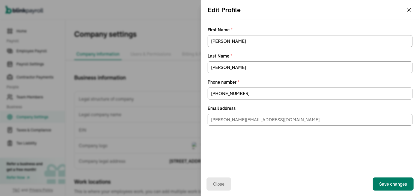
click at [382, 187] on button "Save changes" at bounding box center [393, 184] width 41 height 13
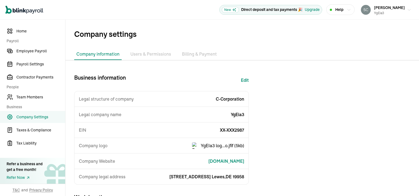
click at [245, 81] on button "Edit" at bounding box center [245, 80] width 8 height 13
select select "C-Corporation"
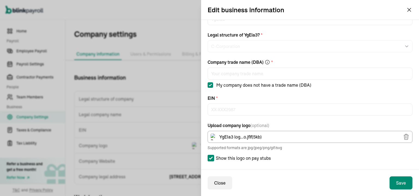
scroll to position [55, 0]
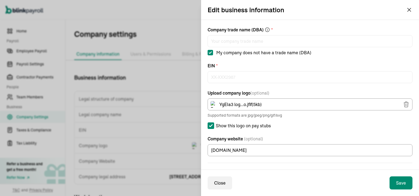
click at [273, 104] on span "YgEIa3 log...o.jfif ( 5 kb)" at bounding box center [261, 104] width 82 height 7
click at [403, 106] on icon "button" at bounding box center [406, 104] width 7 height 7
click at [374, 104] on span "Choose a file" at bounding box center [387, 104] width 26 height 7
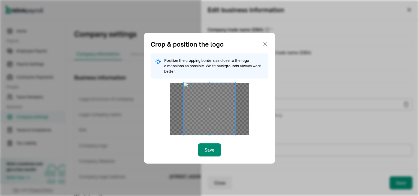
click at [265, 42] on icon at bounding box center [265, 44] width 7 height 7
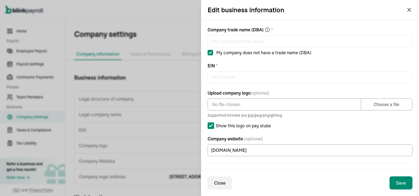
click at [379, 109] on div "No file chosen Choose a file" at bounding box center [310, 105] width 205 height 12
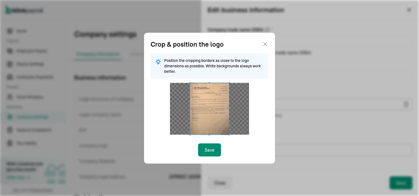
click at [266, 43] on icon at bounding box center [265, 44] width 3 height 3
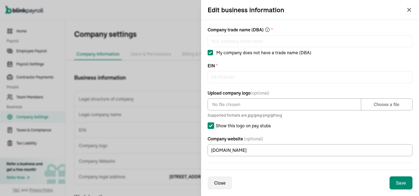
click at [398, 106] on div "Choose a file" at bounding box center [387, 104] width 51 height 7
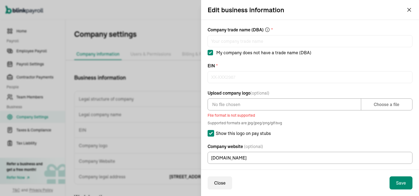
click at [387, 108] on div "No file chosen Choose a file" at bounding box center [310, 105] width 205 height 12
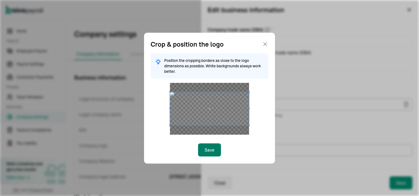
click at [204, 152] on button "Save" at bounding box center [209, 150] width 23 height 13
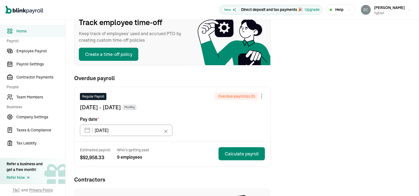
scroll to position [82, 0]
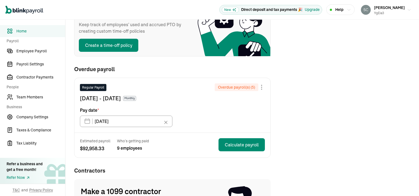
click at [264, 88] on div at bounding box center [262, 87] width 7 height 7
click at [215, 119] on div "Regular Payroll Overdue payroll(s) ( 5 ) Jan 16 - Feb 15, 2025 Monthly Pay date…" at bounding box center [173, 105] width 196 height 55
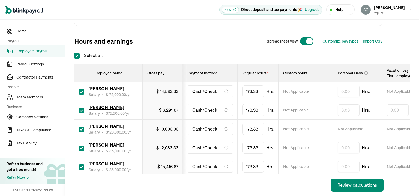
scroll to position [82, 0]
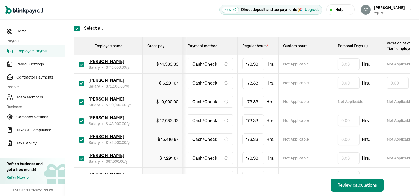
click at [84, 82] on input "checkbox" at bounding box center [81, 83] width 5 height 5
checkbox input "false"
type input "0.00"
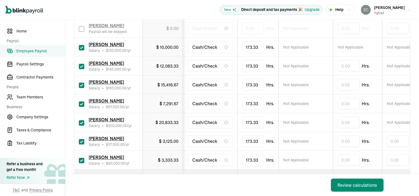
scroll to position [159, 0]
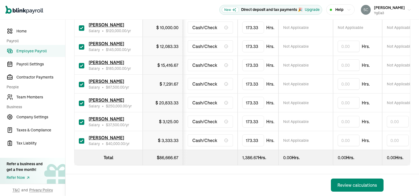
click at [82, 139] on input "checkbox" at bounding box center [81, 140] width 5 height 5
checkbox input "false"
type input "0.00"
click at [80, 120] on input "checkbox" at bounding box center [81, 122] width 5 height 5
checkbox input "false"
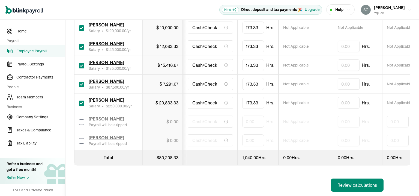
type input "0.00"
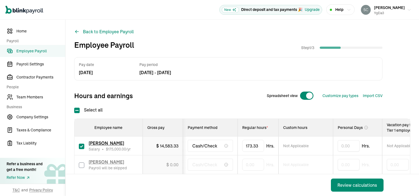
click at [37, 55] on link "Employee Payroll" at bounding box center [32, 51] width 65 height 12
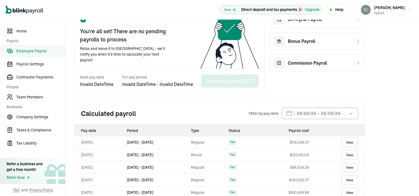
scroll to position [109, 0]
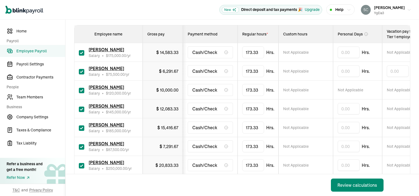
scroll to position [109, 0]
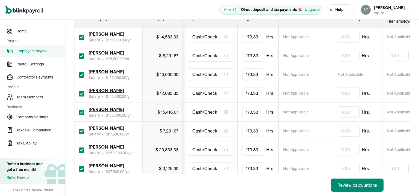
click at [82, 55] on input "checkbox" at bounding box center [81, 56] width 5 height 5
checkbox input "false"
type input "0.00"
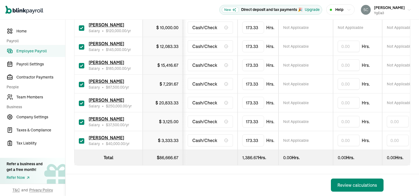
scroll to position [159, 0]
click at [82, 138] on input "checkbox" at bounding box center [81, 140] width 5 height 5
checkbox input "false"
type input "0.00"
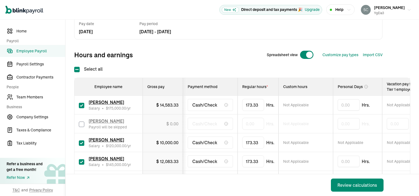
scroll to position [82, 0]
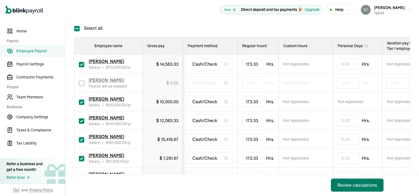
click at [369, 186] on div "Review calculations" at bounding box center [358, 185] width 40 height 7
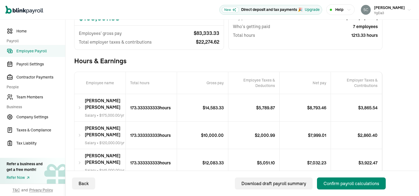
scroll to position [82, 0]
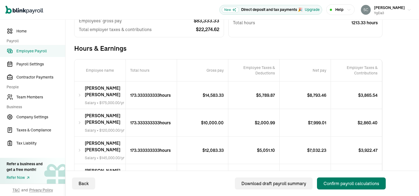
click at [360, 186] on div "Confirm payroll calculations" at bounding box center [352, 184] width 56 height 7
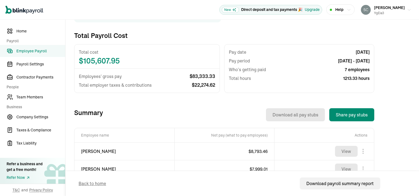
scroll to position [109, 0]
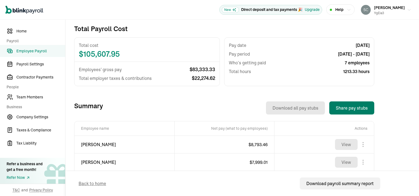
click at [354, 107] on button "Share pay stubs" at bounding box center [352, 108] width 45 height 13
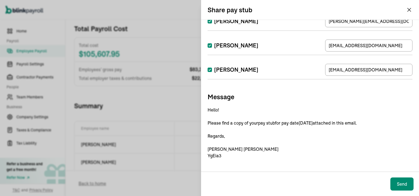
scroll to position [135, 0]
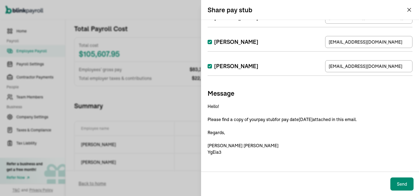
click at [209, 67] on input "[PERSON_NAME]" at bounding box center [210, 66] width 4 height 4
checkbox input "false"
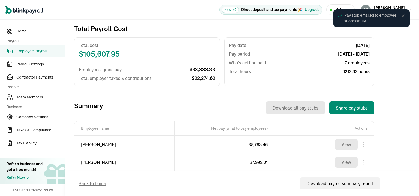
scroll to position [27, 0]
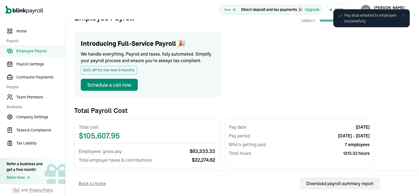
click at [41, 51] on span "Employee Payroll" at bounding box center [40, 51] width 49 height 6
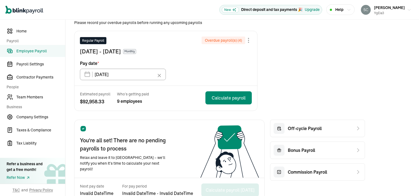
scroll to position [55, 0]
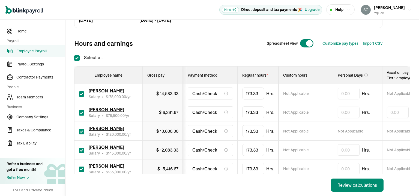
scroll to position [55, 0]
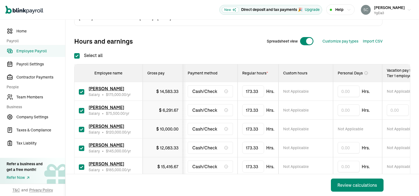
click at [81, 111] on input "checkbox" at bounding box center [81, 110] width 5 height 5
checkbox input "false"
type input "0.00"
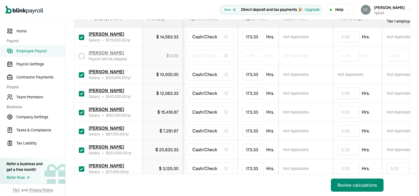
scroll to position [137, 0]
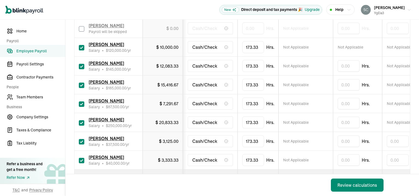
click at [83, 141] on input "checkbox" at bounding box center [81, 141] width 5 height 5
checkbox input "false"
type input "0.00"
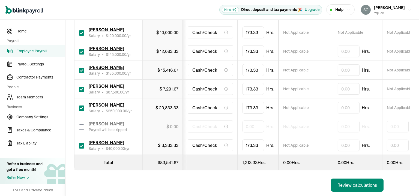
scroll to position [159, 0]
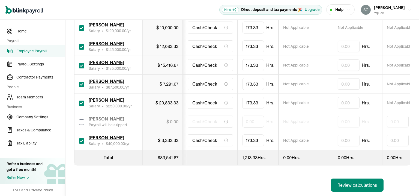
click at [84, 138] on input "checkbox" at bounding box center [81, 140] width 5 height 5
checkbox input "false"
type input "0.00"
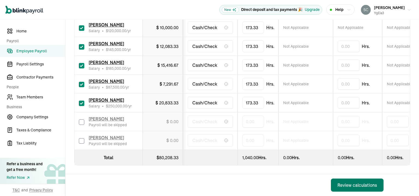
click at [354, 187] on div "Review calculations" at bounding box center [358, 185] width 40 height 7
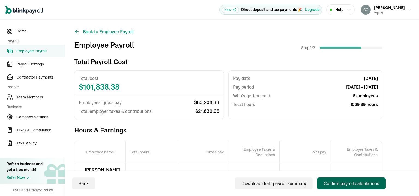
click at [359, 184] on div "Confirm payroll calculations" at bounding box center [352, 184] width 56 height 7
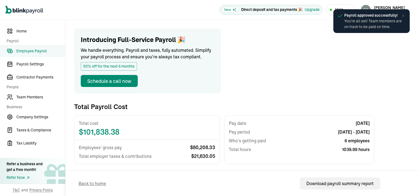
scroll to position [82, 0]
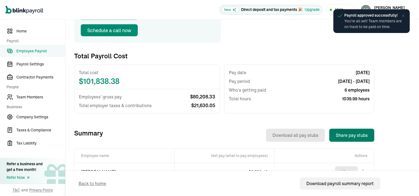
click at [341, 134] on button "Share pay stubs" at bounding box center [352, 135] width 45 height 13
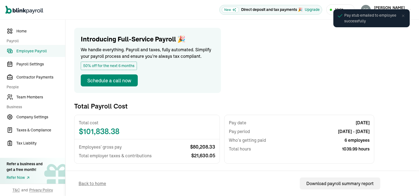
scroll to position [0, 0]
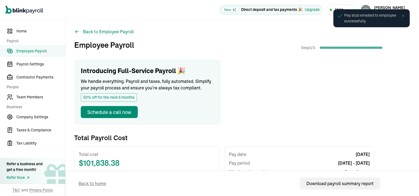
click at [25, 50] on span "Employee Payroll" at bounding box center [40, 51] width 49 height 6
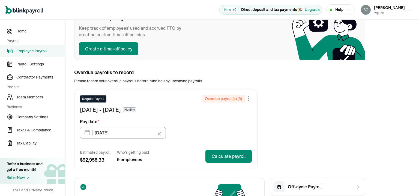
scroll to position [55, 0]
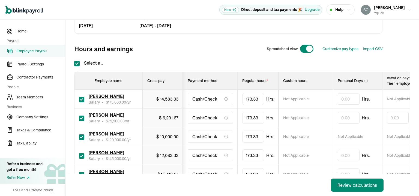
scroll to position [55, 0]
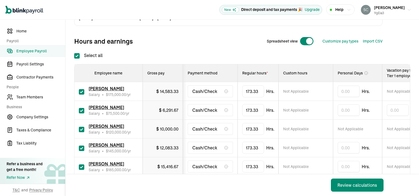
click at [82, 112] on input "checkbox" at bounding box center [81, 110] width 5 height 5
checkbox input "false"
type input "0.00"
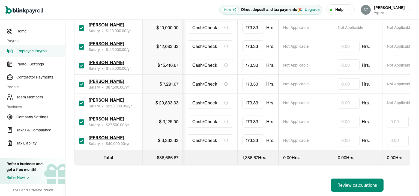
scroll to position [159, 0]
click at [82, 120] on input "checkbox" at bounding box center [81, 122] width 5 height 5
checkbox input "false"
type input "0.00"
click at [81, 138] on input "checkbox" at bounding box center [81, 140] width 5 height 5
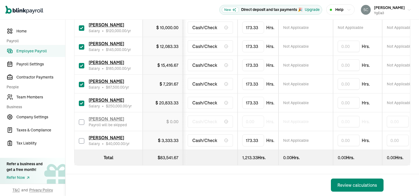
checkbox input "false"
type input "0.00"
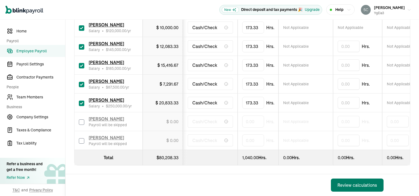
click at [369, 186] on div "Review calculations" at bounding box center [358, 185] width 40 height 7
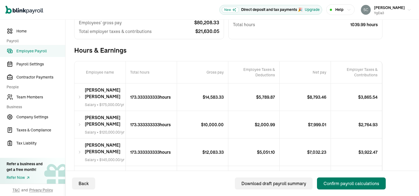
scroll to position [82, 0]
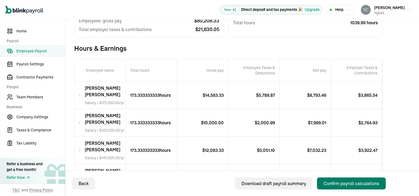
click at [363, 186] on div "Confirm payroll calculations" at bounding box center [352, 184] width 56 height 7
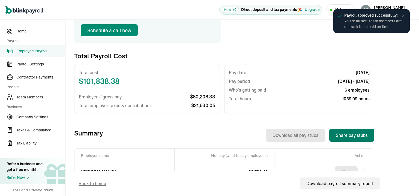
click at [357, 136] on button "Share pay stubs" at bounding box center [352, 135] width 45 height 13
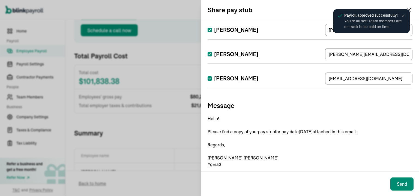
scroll to position [111, 0]
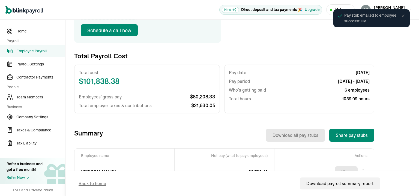
click at [47, 50] on span "Employee Payroll" at bounding box center [40, 51] width 49 height 6
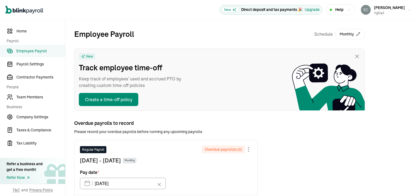
click at [227, 150] on span "Overdue payroll(s) ( 2 )" at bounding box center [223, 149] width 37 height 5
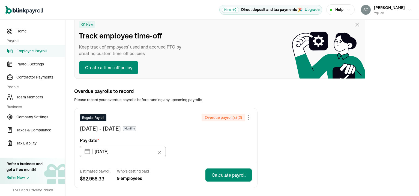
scroll to position [55, 0]
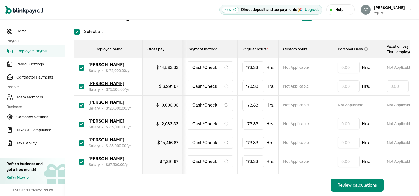
scroll to position [82, 0]
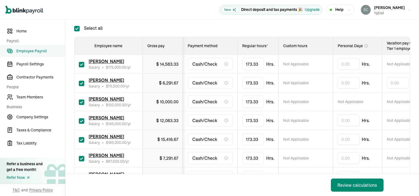
click at [81, 83] on input "checkbox" at bounding box center [81, 83] width 5 height 5
checkbox input "false"
type input "0.00"
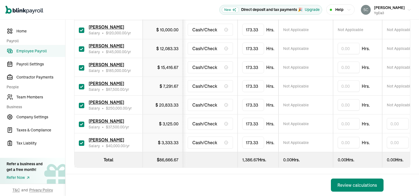
scroll to position [159, 0]
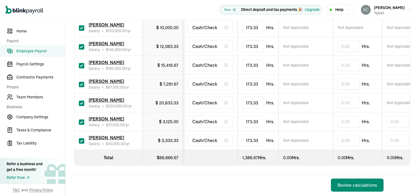
click at [83, 120] on input "checkbox" at bounding box center [81, 122] width 5 height 5
checkbox input "false"
type input "0.00"
click at [81, 138] on input "checkbox" at bounding box center [81, 140] width 5 height 5
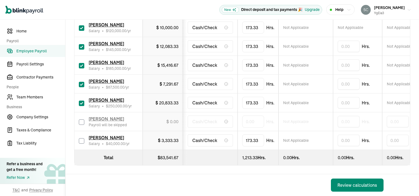
checkbox input "false"
type input "0.00"
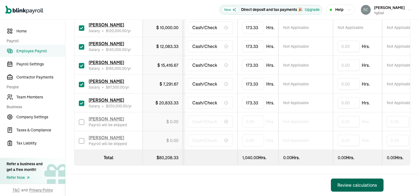
click at [360, 182] on div "Review calculations" at bounding box center [358, 185] width 40 height 7
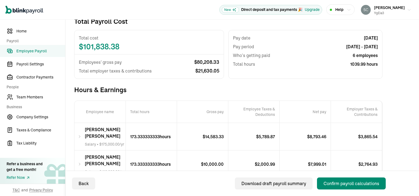
scroll to position [109, 0]
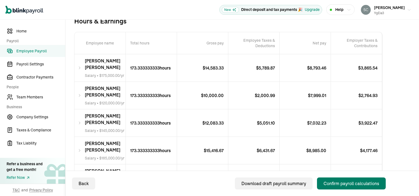
click at [358, 187] on div "Confirm payroll calculations" at bounding box center [352, 184] width 56 height 7
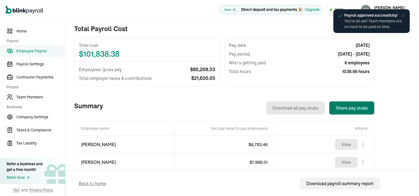
click at [357, 104] on button "Share pay stubs" at bounding box center [352, 108] width 45 height 13
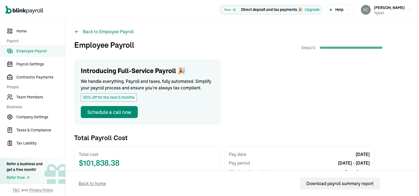
click at [48, 51] on span "Employee Payroll" at bounding box center [40, 51] width 49 height 6
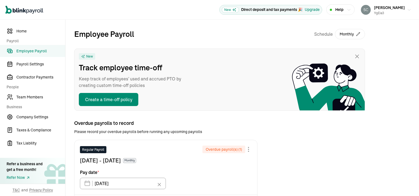
scroll to position [82, 0]
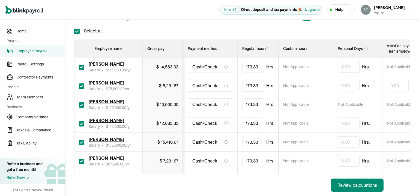
scroll to position [82, 0]
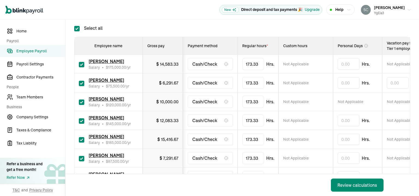
click at [83, 83] on input "checkbox" at bounding box center [81, 83] width 5 height 5
checkbox input "false"
type input "0.00"
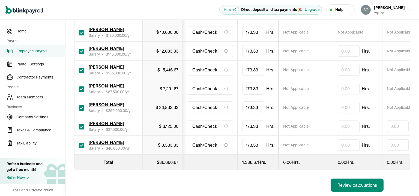
scroll to position [159, 0]
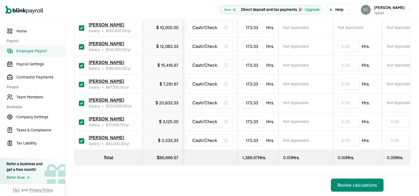
click at [80, 120] on input "checkbox" at bounding box center [81, 122] width 5 height 5
checkbox input "false"
type input "0.00"
click at [82, 138] on input "checkbox" at bounding box center [81, 140] width 5 height 5
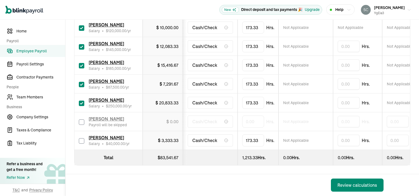
checkbox input "false"
type input "0.00"
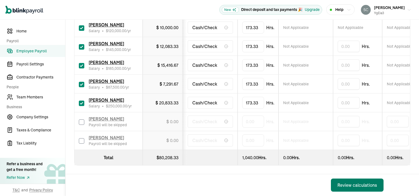
click at [354, 185] on div "Review calculations" at bounding box center [358, 185] width 40 height 7
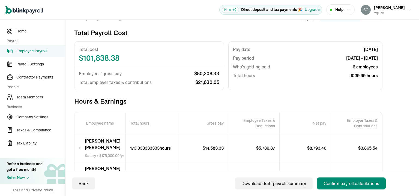
scroll to position [55, 0]
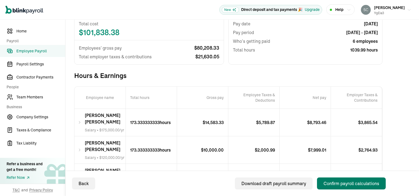
click at [354, 186] on div "Confirm payroll calculations" at bounding box center [352, 184] width 56 height 7
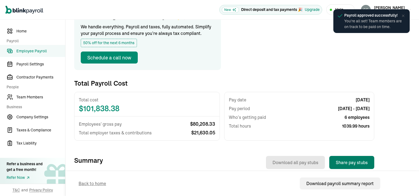
click at [357, 165] on button "Share pay stubs" at bounding box center [352, 162] width 45 height 13
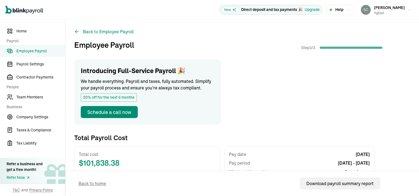
click at [38, 48] on span "Employee Payroll" at bounding box center [40, 51] width 49 height 6
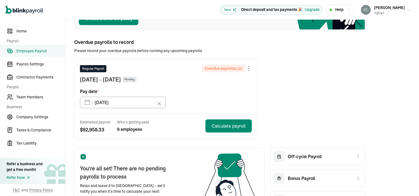
scroll to position [82, 0]
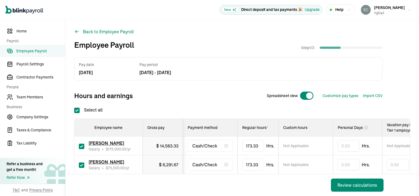
checkbox input "true"
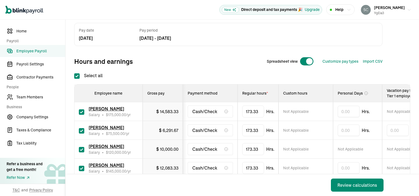
scroll to position [109, 0]
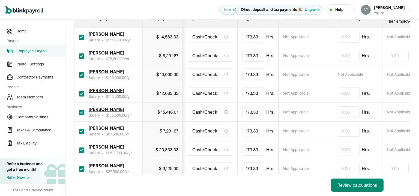
click at [84, 56] on input "checkbox" at bounding box center [81, 56] width 5 height 5
checkbox input "false"
type input "0.00"
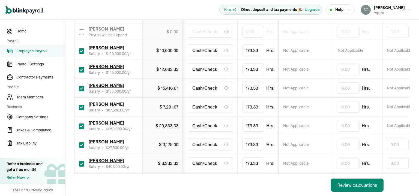
scroll to position [159, 0]
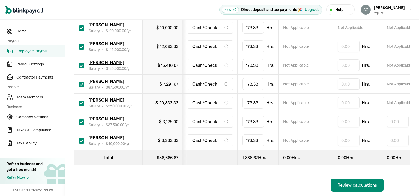
click at [85, 116] on div "Gretchen Richardson Salary • $ 37,500.00 /yr" at bounding box center [108, 122] width 59 height 12
click at [83, 120] on input "checkbox" at bounding box center [81, 122] width 5 height 5
checkbox input "false"
type input "0.00"
click at [80, 138] on input "checkbox" at bounding box center [81, 140] width 5 height 5
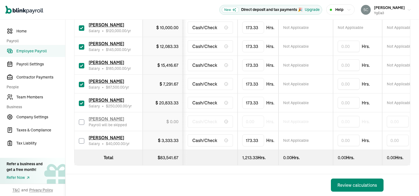
checkbox input "false"
type input "0.00"
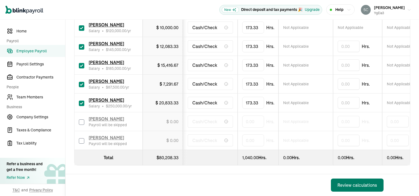
click at [360, 186] on div "Review calculations" at bounding box center [358, 185] width 40 height 7
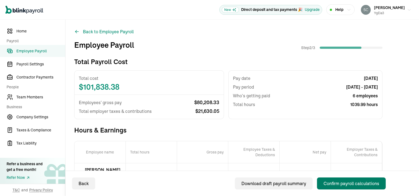
click at [363, 183] on div "Confirm payroll calculations" at bounding box center [352, 184] width 56 height 7
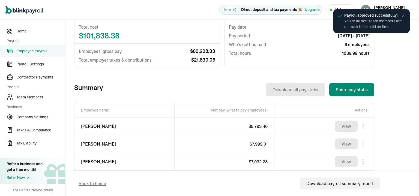
scroll to position [137, 0]
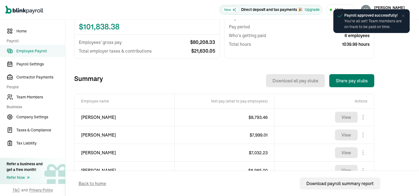
click at [351, 83] on button "Share pay stubs" at bounding box center [352, 80] width 45 height 13
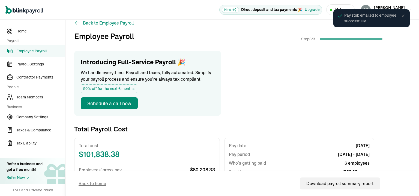
scroll to position [0, 0]
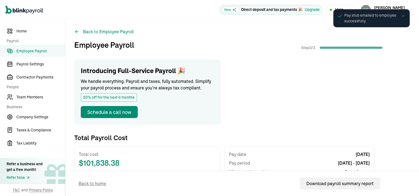
click at [42, 51] on span "Employee Payroll" at bounding box center [40, 51] width 49 height 6
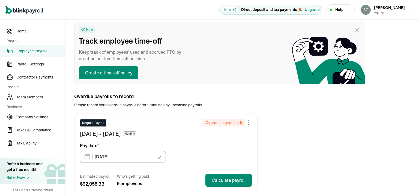
scroll to position [109, 0]
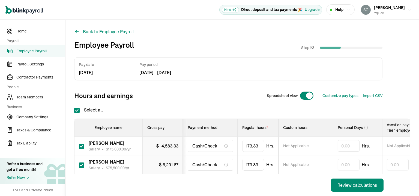
checkbox input "true"
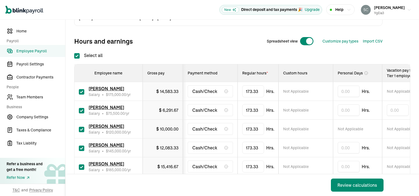
scroll to position [82, 0]
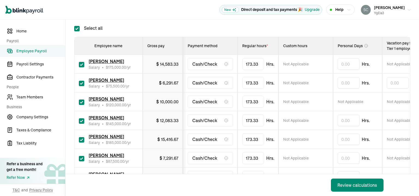
click at [82, 85] on input "checkbox" at bounding box center [81, 83] width 5 height 5
checkbox input "false"
type input "0.00"
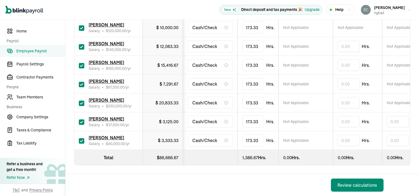
click at [84, 138] on input "checkbox" at bounding box center [81, 140] width 5 height 5
checkbox input "false"
type input "0.00"
click at [79, 120] on input "checkbox" at bounding box center [81, 122] width 5 height 5
checkbox input "false"
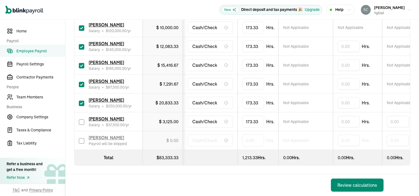
type input "0.00"
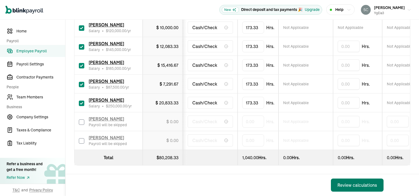
click at [368, 185] on div "Review calculations" at bounding box center [358, 185] width 40 height 7
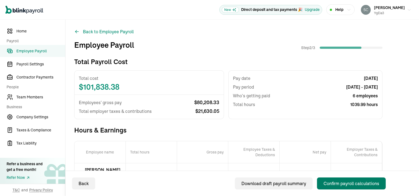
click at [354, 183] on div "Confirm payroll calculations" at bounding box center [352, 184] width 56 height 7
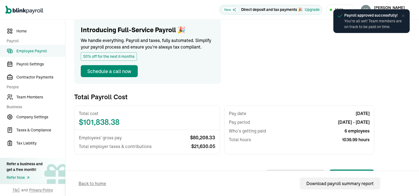
scroll to position [68, 0]
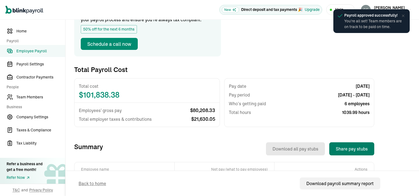
click at [360, 147] on button "Share pay stubs" at bounding box center [352, 149] width 45 height 13
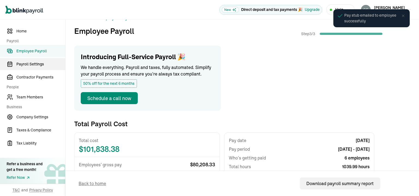
scroll to position [14, 0]
drag, startPoint x: 33, startPoint y: 44, endPoint x: 34, endPoint y: 52, distance: 8.1
click at [33, 44] on nav "Home Payroll Employee Payroll Payroll Settings Contractor Payments People Team …" at bounding box center [32, 108] width 65 height 177
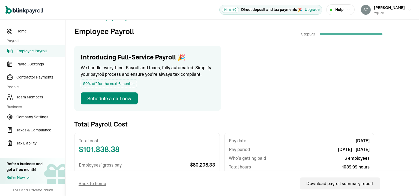
click at [34, 52] on span "Employee Payroll" at bounding box center [40, 51] width 49 height 6
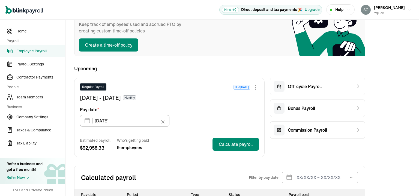
scroll to position [27, 0]
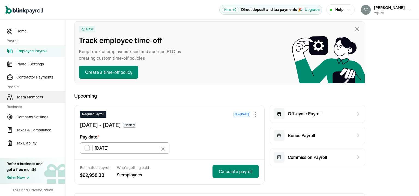
click at [43, 96] on span "Team Members" at bounding box center [40, 97] width 49 height 6
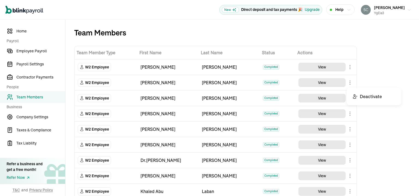
click at [351, 84] on body "Open main menu New Direct deposit and tax payments 🎉 Upgrade Help Susan Barnes …" at bounding box center [209, 98] width 419 height 196
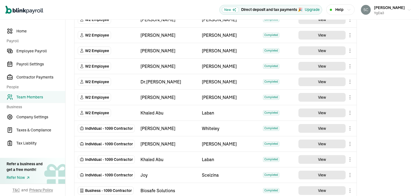
scroll to position [82, 0]
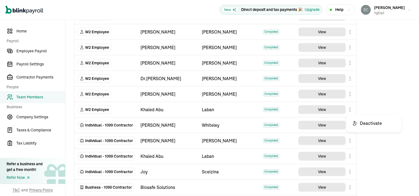
click at [349, 110] on body "Open main menu New Direct deposit and tax payments 🎉 Upgrade Help Susan Barnes …" at bounding box center [209, 98] width 419 height 196
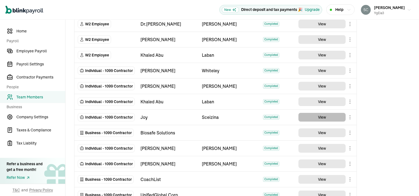
scroll to position [180, 0]
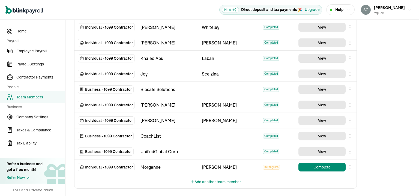
click at [349, 167] on body "Open main menu New Direct deposit and tax payments 🎉 Upgrade Help Susan Barnes …" at bounding box center [209, 98] width 419 height 196
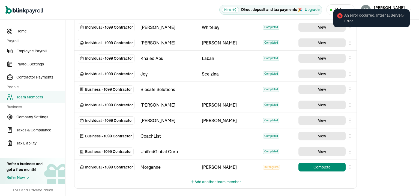
click at [235, 182] on button "Add another team member" at bounding box center [215, 182] width 51 height 13
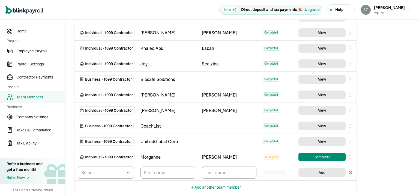
scroll to position [196, 0]
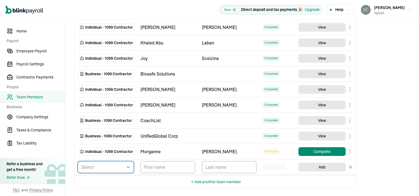
click at [127, 164] on select "Select W2 Employee Individual - 1099 Contractor Business - 1099 Contractor" at bounding box center [106, 167] width 56 height 12
select select "employee"
click at [78, 161] on select "Select W2 Employee Individual - 1099 Contractor Business - 1099 Contractor" at bounding box center [106, 167] width 56 height 12
click at [159, 168] on input "TextInput" at bounding box center [168, 167] width 55 height 12
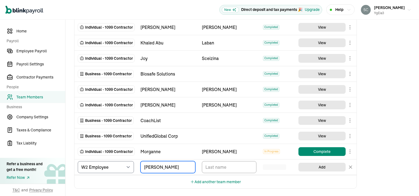
type input "Chris"
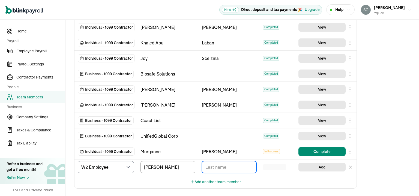
drag, startPoint x: 233, startPoint y: 167, endPoint x: 228, endPoint y: 164, distance: 5.6
click at [233, 166] on input "TextInput" at bounding box center [229, 167] width 55 height 12
type input "Orlando"
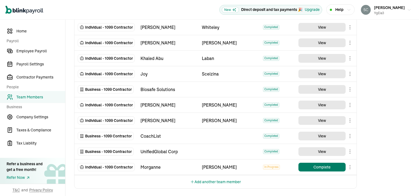
click at [330, 168] on button "Complete" at bounding box center [322, 167] width 47 height 9
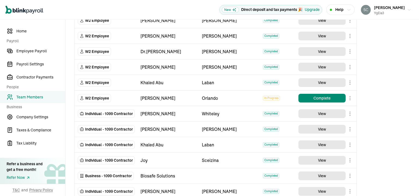
scroll to position [109, 0]
click at [317, 99] on button "Complete" at bounding box center [322, 98] width 47 height 9
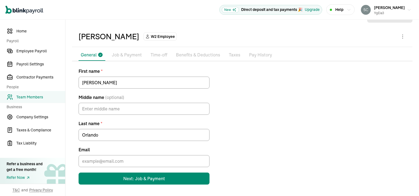
scroll to position [15, 0]
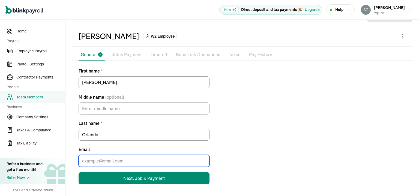
click at [142, 158] on input "Email" at bounding box center [144, 161] width 131 height 12
type input "Chris@ygeia3.com"
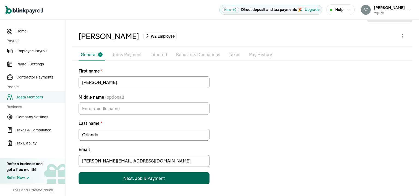
click at [153, 181] on div "Next: Job & Payment" at bounding box center [144, 178] width 42 height 7
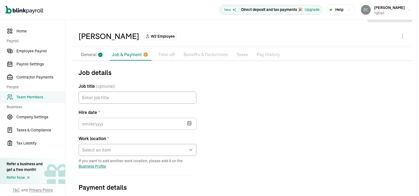
scroll to position [64, 0]
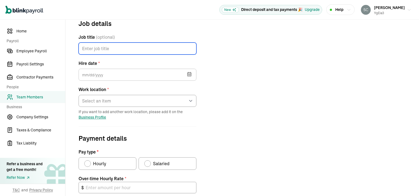
click at [114, 46] on input "Job title (optional)" at bounding box center [138, 49] width 118 height 12
type input "President"
click at [192, 74] on icon "button" at bounding box center [189, 74] width 5 height 5
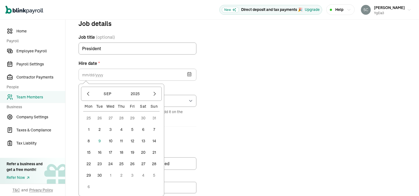
click at [101, 153] on button "16" at bounding box center [99, 152] width 11 height 11
type input "09/16/2025"
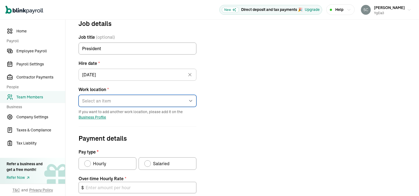
click at [144, 102] on select "Select an item 401 North Michigan Avenue 1050 Connecticut Avenue Northwest 1619…" at bounding box center [138, 101] width 118 height 12
click at [79, 95] on select "Select an item 401 North Michigan Avenue 1050 Connecticut Avenue Northwest 1619…" at bounding box center [138, 101] width 118 height 12
click at [163, 104] on select "Select an item 401 North Michigan Avenue 1050 Connecticut Avenue Northwest 1619…" at bounding box center [138, 101] width 118 height 12
click at [79, 95] on select "Select an item 401 North Michigan Avenue 1050 Connecticut Avenue Northwest 1619…" at bounding box center [138, 101] width 118 height 12
click at [155, 104] on select "Select an item 401 North Michigan Avenue 1050 Connecticut Avenue Northwest 1619…" at bounding box center [138, 101] width 118 height 12
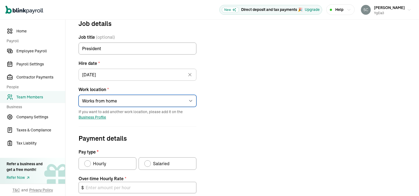
select select "1050 Connecticut Avenue Northwest"
click at [79, 95] on select "Select an item 401 North Michigan Avenue 1050 Connecticut Avenue Northwest 1619…" at bounding box center [138, 101] width 118 height 12
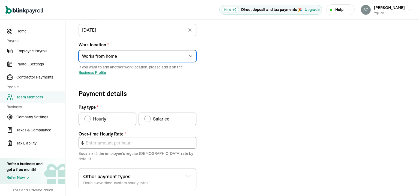
scroll to position [119, 0]
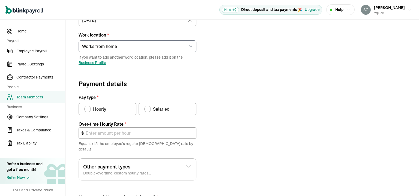
click at [147, 109] on div "Pay type" at bounding box center [148, 109] width 4 height 4
click at [147, 109] on input "Salaried" at bounding box center [146, 108] width 4 height 4
radio input "true"
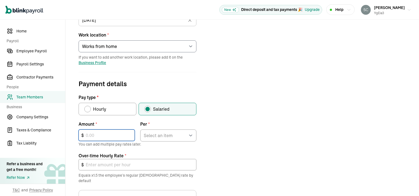
click at [108, 134] on input "text" at bounding box center [107, 135] width 56 height 11
type input "300,000"
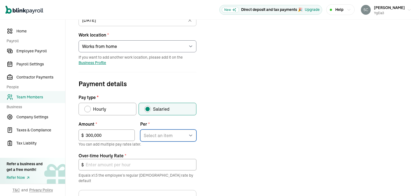
click at [177, 134] on select "Select an item Hour Week Month Year" at bounding box center [168, 136] width 56 height 12
select select "4"
click at [140, 130] on select "Select an item Hour Week Month Year" at bounding box center [168, 136] width 56 height 12
type input "216.35"
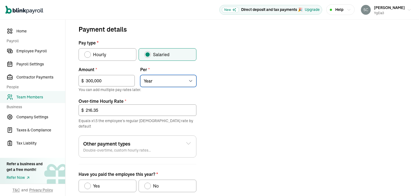
scroll to position [201, 0]
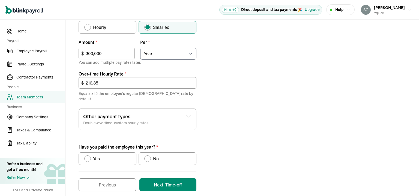
click at [165, 116] on div "Other payment types Double-overtime, custom hourly rates..." at bounding box center [137, 119] width 109 height 13
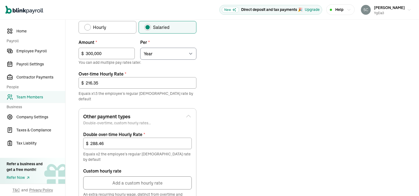
scroll to position [174, 0]
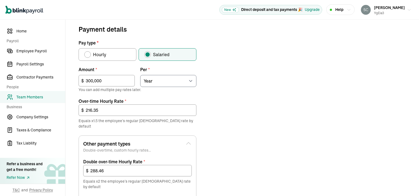
click at [189, 143] on icon at bounding box center [189, 144] width 4 height 2
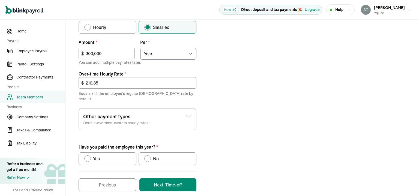
scroll to position [202, 0]
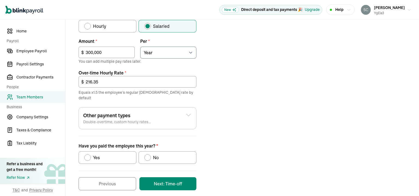
click at [151, 155] on div "Have you paid the employee this year?" at bounding box center [147, 158] width 7 height 7
click at [149, 154] on input "No" at bounding box center [146, 156] width 4 height 4
radio input "true"
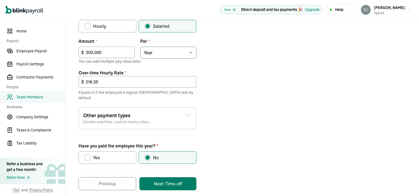
click at [178, 178] on button "Next: Time-off" at bounding box center [168, 183] width 57 height 13
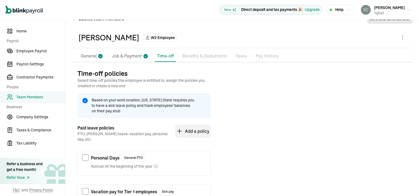
scroll to position [27, 0]
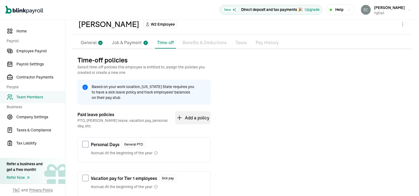
click at [86, 141] on input "checkbox" at bounding box center [85, 144] width 7 height 7
checkbox input "true"
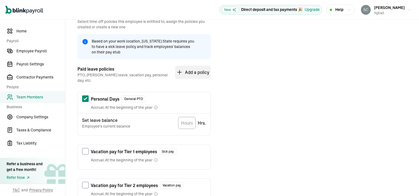
scroll to position [82, 0]
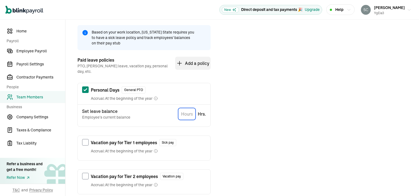
click at [188, 111] on input "TextInput" at bounding box center [186, 114] width 17 height 12
type input "160"
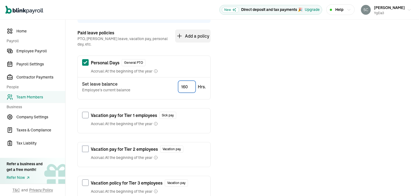
click at [88, 146] on input "checkbox" at bounding box center [85, 149] width 7 height 7
checkbox input "true"
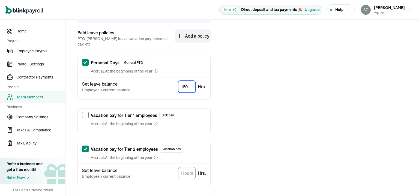
click at [188, 83] on input "160" at bounding box center [186, 87] width 17 height 12
type input "1"
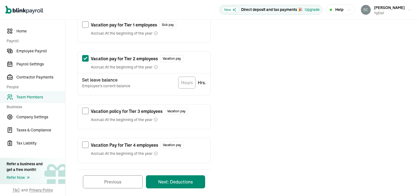
scroll to position [204, 0]
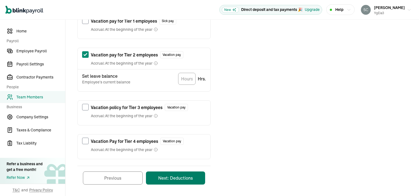
type input "40"
click at [175, 172] on button "Next: Deductions" at bounding box center [175, 178] width 59 height 13
type input "160"
click at [185, 172] on button "Next: Deductions" at bounding box center [175, 178] width 59 height 13
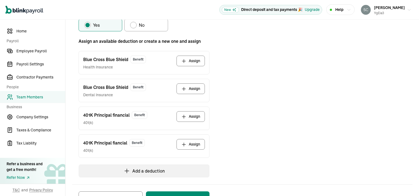
scroll to position [68, 0]
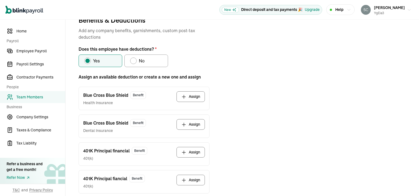
click at [232, 96] on div "Benefits & Deductions Add any company benefits, garnishments, custom post-tax d…" at bounding box center [243, 127] width 328 height 225
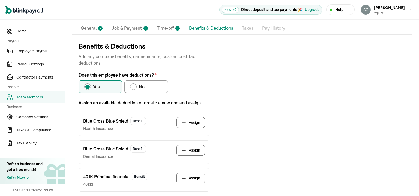
scroll to position [0, 0]
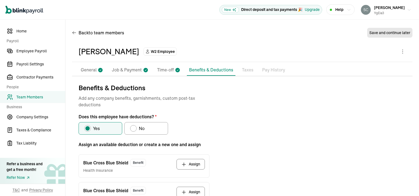
click at [135, 131] on div "No" at bounding box center [137, 128] width 14 height 7
click at [134, 129] on input "No" at bounding box center [132, 127] width 4 height 4
radio input "true"
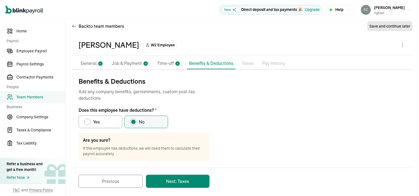
scroll to position [10, 0]
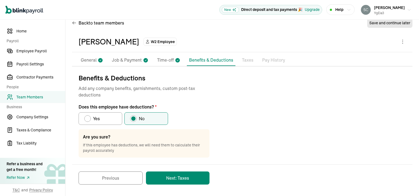
click at [88, 118] on div "Does this employee have deductions?" at bounding box center [87, 119] width 4 height 4
click at [88, 118] on input "Yes" at bounding box center [86, 117] width 4 height 4
radio input "true"
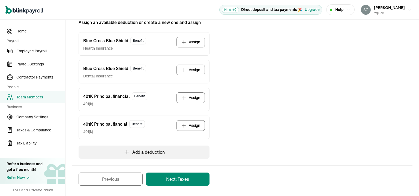
scroll to position [13, 0]
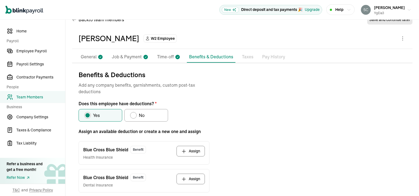
click at [135, 117] on div "Does this employee have deductions?" at bounding box center [133, 115] width 7 height 7
click at [134, 116] on input "No" at bounding box center [132, 114] width 4 height 4
radio input "true"
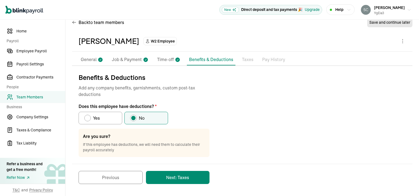
scroll to position [10, 0]
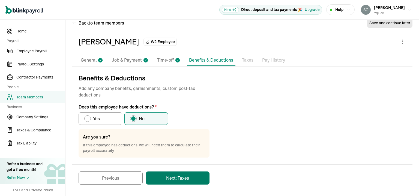
click at [185, 176] on button "Next: Taxes" at bounding box center [178, 178] width 64 height 13
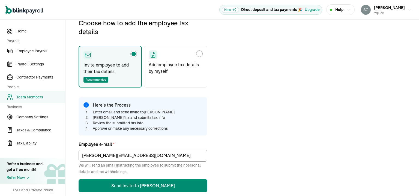
scroll to position [92, 0]
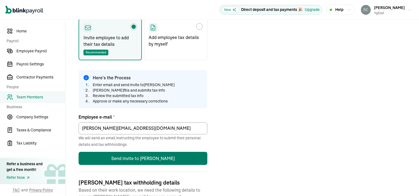
click at [171, 158] on button "Send Invite to Chris" at bounding box center [143, 158] width 129 height 13
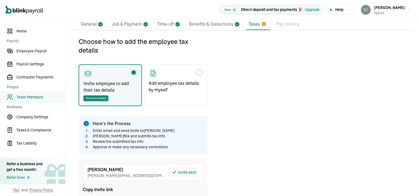
scroll to position [0, 0]
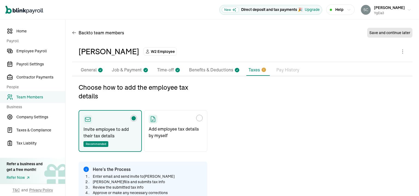
click at [42, 98] on span "Team Members" at bounding box center [40, 97] width 49 height 6
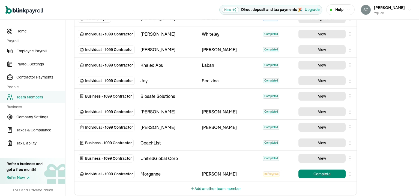
scroll to position [196, 0]
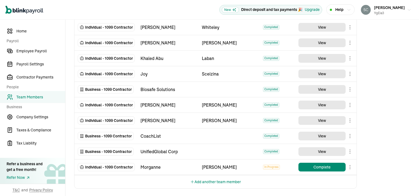
click at [350, 166] on body "Open main menu New Direct deposit and tax payments 🎉 Upgrade Help Susan Barnes …" at bounding box center [209, 98] width 419 height 196
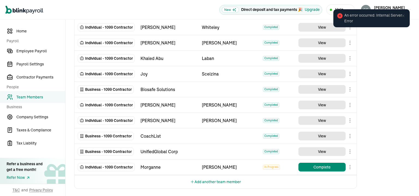
click at [382, 143] on div "Team Members Team Member Type First Name Last Name Status Actions W2 Employee S…" at bounding box center [243, 11] width 354 height 374
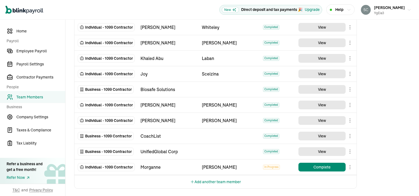
click at [350, 151] on body "Open main menu New Direct deposit and tax payments 🎉 Upgrade Help Susan Barnes …" at bounding box center [209, 98] width 419 height 196
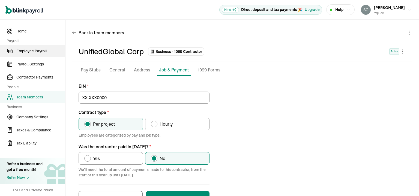
click at [34, 52] on span "Employee Payroll" at bounding box center [40, 51] width 49 height 6
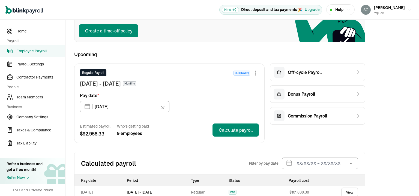
scroll to position [73, 0]
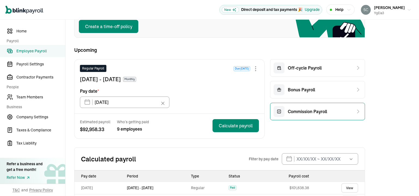
click at [312, 112] on span "Commission Payroll" at bounding box center [307, 111] width 39 height 7
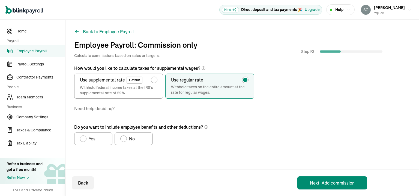
click at [154, 80] on div "radio-group" at bounding box center [154, 80] width 4 height 4
click at [154, 80] on input "Use supplemental rate Default Withhold federal income taxes at the IRS's supple…" at bounding box center [155, 78] width 4 height 4
radio input "true"
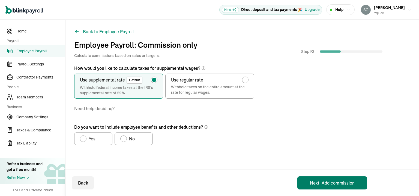
click at [330, 182] on button "Next: Add commission" at bounding box center [333, 183] width 70 height 13
click at [84, 134] on label "Yes" at bounding box center [93, 139] width 38 height 13
click at [84, 135] on input "Yes" at bounding box center [82, 137] width 4 height 4
radio input "true"
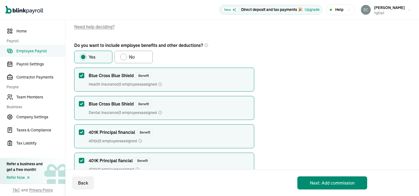
scroll to position [97, 0]
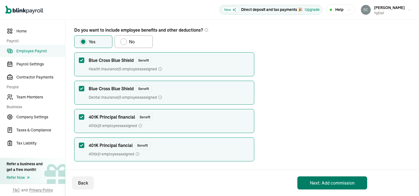
click at [336, 185] on button "Next: Add commission" at bounding box center [333, 183] width 70 height 13
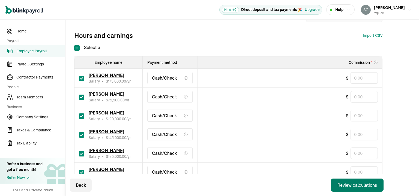
scroll to position [97, 0]
click at [363, 79] on input "text" at bounding box center [364, 77] width 27 height 11
click at [31, 51] on span "Employee Payroll" at bounding box center [40, 51] width 49 height 6
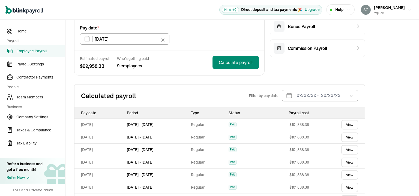
scroll to position [191, 0]
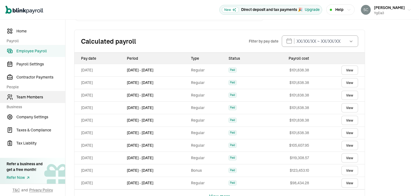
click at [39, 100] on link "Team Members" at bounding box center [32, 97] width 65 height 12
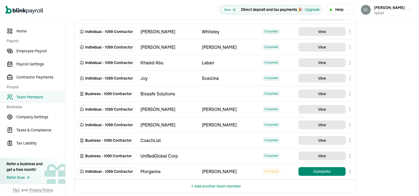
click at [352, 170] on body "Open main menu New Direct deposit and tax payments 🎉 Upgrade Help Susan Barnes …" at bounding box center [209, 98] width 419 height 196
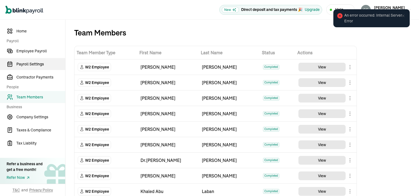
click at [42, 68] on link "Payroll Settings" at bounding box center [32, 64] width 65 height 12
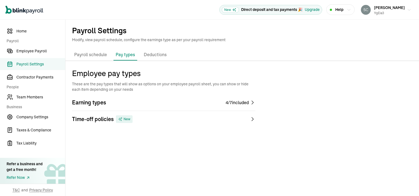
click at [99, 54] on p "Payroll schedule" at bounding box center [90, 54] width 33 height 7
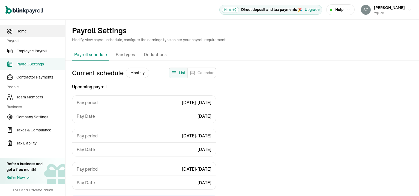
click at [23, 29] on span "Home" at bounding box center [40, 31] width 49 height 6
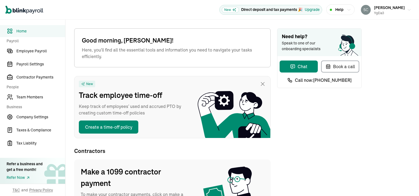
scroll to position [55, 0]
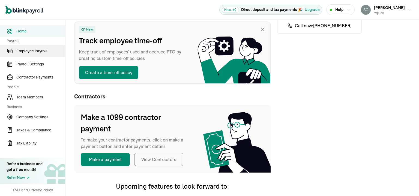
click at [35, 49] on span "Employee Payroll" at bounding box center [40, 51] width 49 height 6
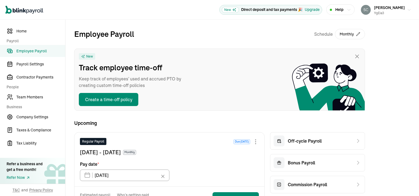
scroll to position [55, 0]
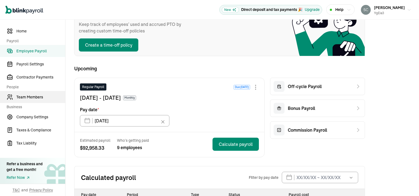
click at [31, 99] on span "Team Members" at bounding box center [40, 97] width 49 height 6
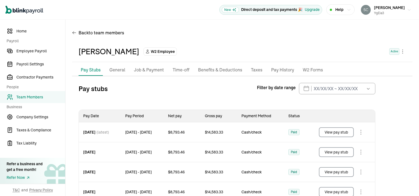
click at [115, 72] on p "General" at bounding box center [118, 70] width 16 height 7
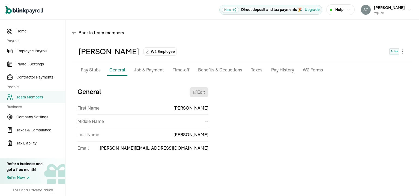
click at [142, 72] on p "Job & Payment" at bounding box center [149, 70] width 30 height 7
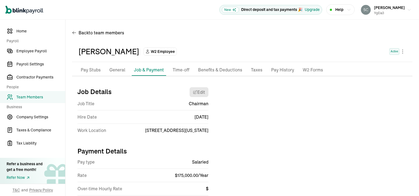
scroll to position [49, 0]
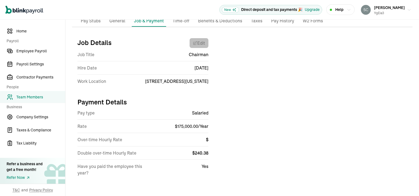
select select "401 North Michigan Avenue"
select select "4"
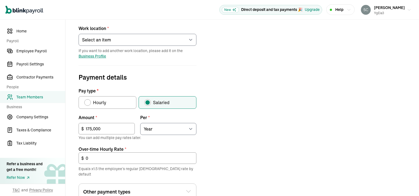
scroll to position [131, 0]
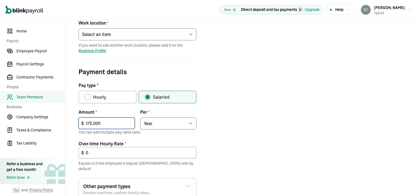
click at [112, 121] on input "175,000" at bounding box center [107, 123] width 56 height 11
type input "1"
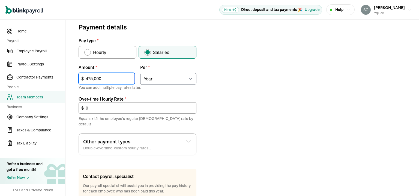
scroll to position [210, 0]
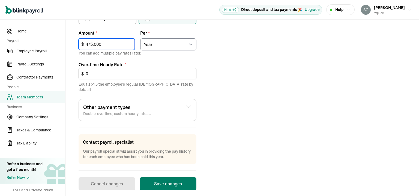
type input "475,000"
click at [180, 178] on button "Save changes" at bounding box center [168, 183] width 57 height 13
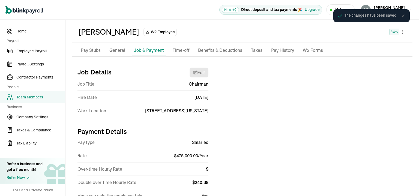
scroll to position [0, 0]
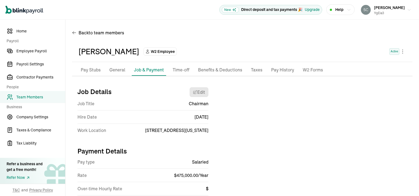
click at [180, 71] on p "Time-off" at bounding box center [181, 70] width 17 height 7
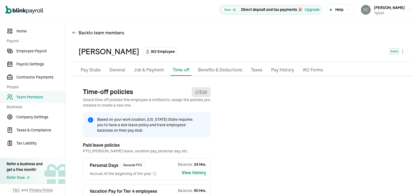
scroll to position [33, 0]
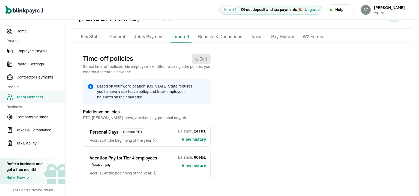
click at [223, 38] on p "Benefits & Deductions" at bounding box center [220, 36] width 44 height 7
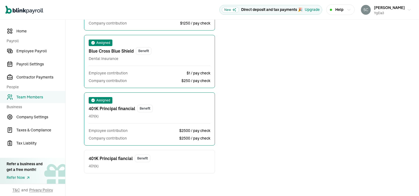
scroll to position [0, 0]
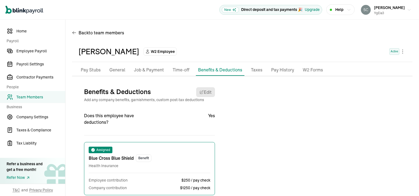
click at [255, 70] on p "Taxes" at bounding box center [256, 70] width 11 height 7
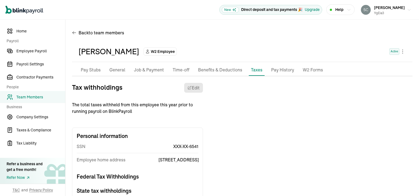
click at [276, 71] on p "Pay History" at bounding box center [282, 70] width 23 height 7
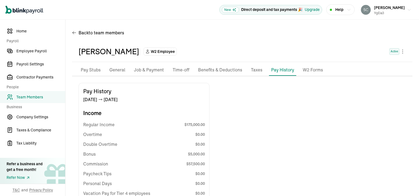
click at [313, 70] on p "W2 Forms" at bounding box center [313, 70] width 20 height 7
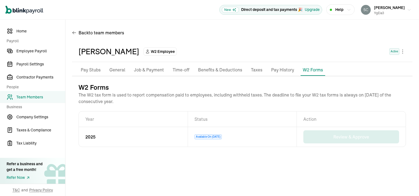
click at [281, 71] on p "Pay History" at bounding box center [282, 70] width 23 height 7
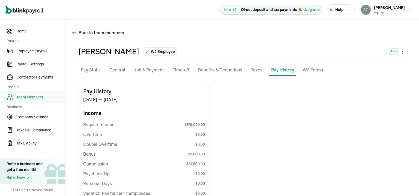
click at [307, 73] on p "W2 Forms" at bounding box center [313, 70] width 20 height 7
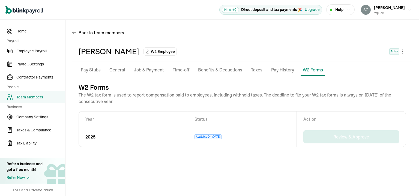
click at [90, 137] on td "2025" at bounding box center [133, 137] width 109 height 20
click at [280, 71] on p "Pay History" at bounding box center [282, 70] width 23 height 7
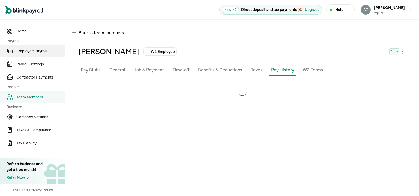
click at [37, 50] on span "Employee Payroll" at bounding box center [40, 51] width 49 height 6
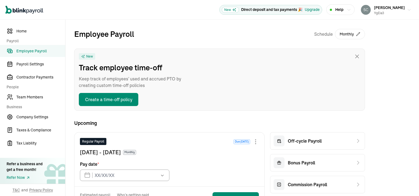
type input "09/15/2025"
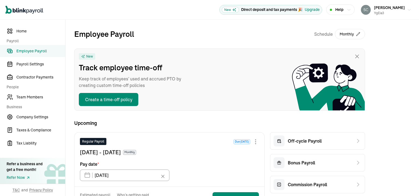
click at [42, 54] on span "Employee Payroll" at bounding box center [40, 51] width 49 height 6
click at [46, 94] on span "Team Members" at bounding box center [40, 97] width 49 height 6
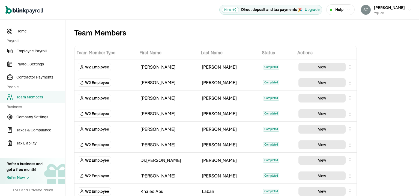
click at [226, 23] on div "Team Members" at bounding box center [216, 28] width 300 height 17
click at [29, 52] on span "Employee Payroll" at bounding box center [40, 51] width 49 height 6
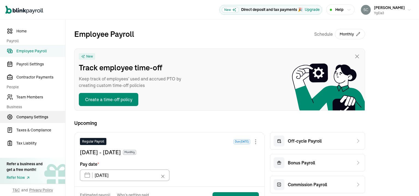
click at [39, 121] on link "Company Settings" at bounding box center [32, 117] width 65 height 12
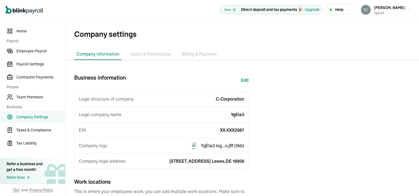
scroll to position [27, 0]
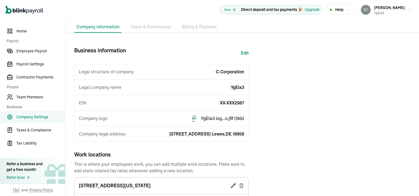
click at [199, 119] on img at bounding box center [195, 118] width 7 height 7
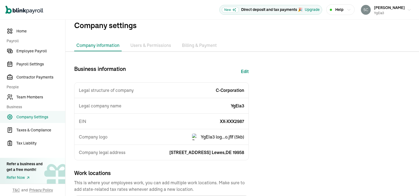
scroll to position [0, 0]
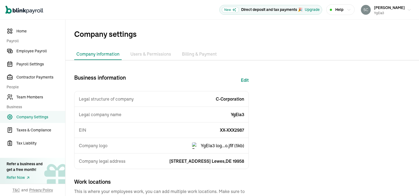
click at [247, 81] on button "Edit" at bounding box center [245, 80] width 8 height 13
select select "C-Corporation"
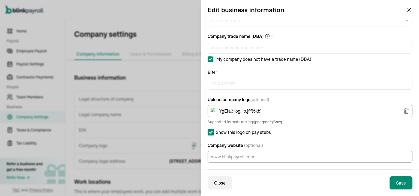
scroll to position [55, 0]
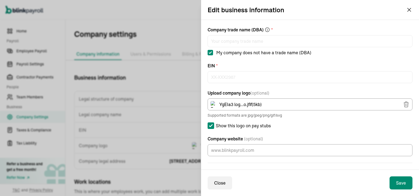
click at [250, 103] on span "YgEIa3 log...o.jfif ( 5 kb)" at bounding box center [261, 104] width 82 height 7
click at [217, 105] on img at bounding box center [214, 104] width 7 height 7
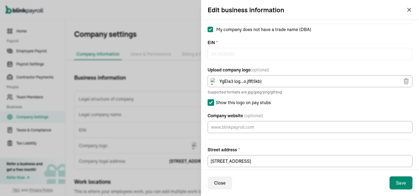
scroll to position [109, 0]
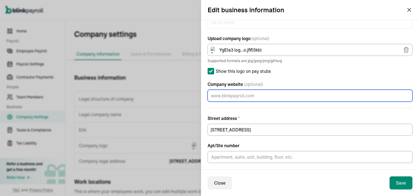
click at [269, 97] on input "Company website (optional)" at bounding box center [310, 96] width 205 height 12
type input "www.ygeia3.com"
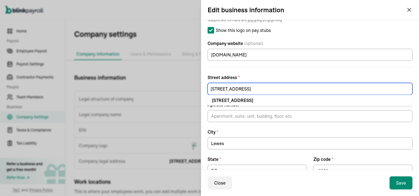
scroll to position [141, 0]
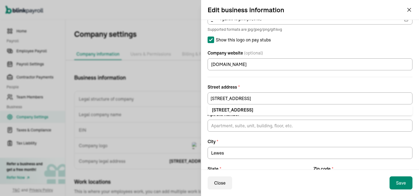
click at [252, 81] on form "Legal company name * YgEia3 Legal structure of YgEia3? * For example Limited Li…" at bounding box center [310, 36] width 205 height 301
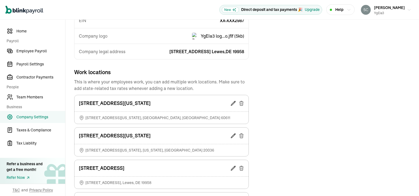
scroll to position [0, 0]
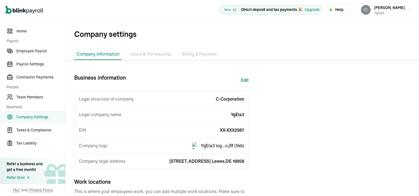
click at [377, 7] on div "Susan Barnes YgEia3" at bounding box center [383, 9] width 44 height 11
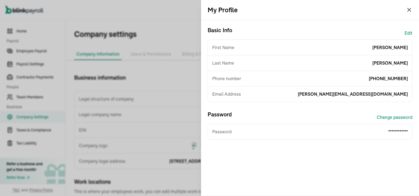
click at [410, 34] on button "Edit" at bounding box center [409, 32] width 8 height 13
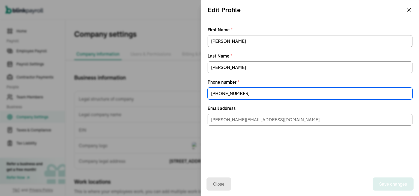
click at [266, 88] on input "(866) 933-1360" at bounding box center [310, 94] width 205 height 12
type input "(877) 290-2450"
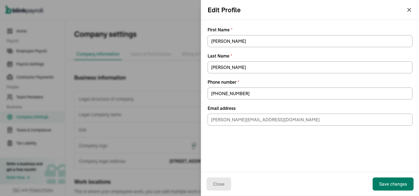
click at [382, 187] on button "Save changes" at bounding box center [393, 184] width 41 height 13
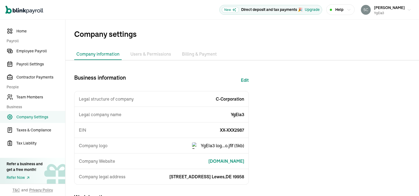
click at [245, 81] on button "Edit" at bounding box center [245, 80] width 8 height 13
select select "C-Corporation"
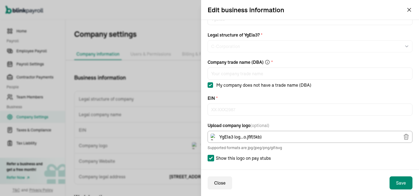
scroll to position [55, 0]
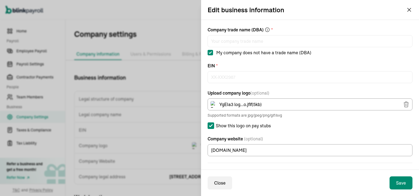
click at [273, 104] on span "YgEIa3 log...o.jfif ( 5 kb)" at bounding box center [261, 104] width 82 height 7
click at [403, 106] on icon "button" at bounding box center [406, 104] width 7 height 7
click at [374, 104] on span "Choose a file" at bounding box center [387, 104] width 26 height 7
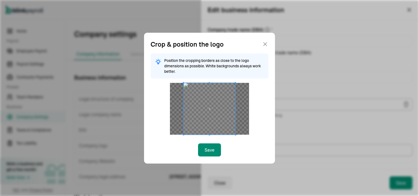
click at [265, 42] on icon at bounding box center [265, 44] width 7 height 7
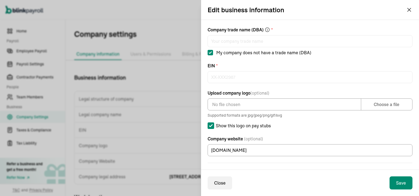
click at [379, 109] on div "No file chosen Choose a file" at bounding box center [310, 105] width 205 height 12
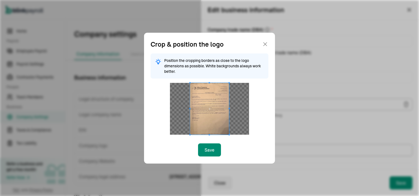
click at [266, 43] on icon at bounding box center [265, 44] width 3 height 3
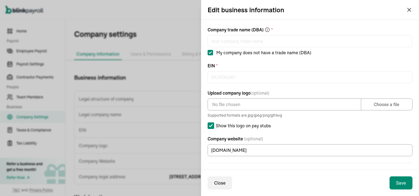
click at [398, 106] on div "Choose a file" at bounding box center [387, 104] width 51 height 7
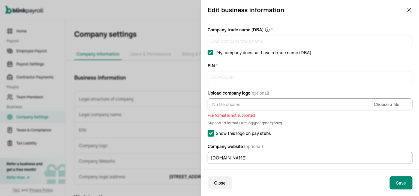
click at [387, 108] on div "No file chosen Choose a file" at bounding box center [310, 105] width 205 height 12
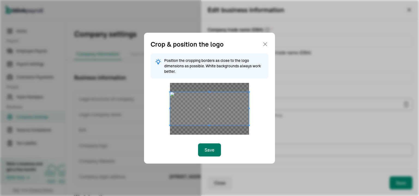
click at [204, 152] on button "Save" at bounding box center [209, 150] width 23 height 13
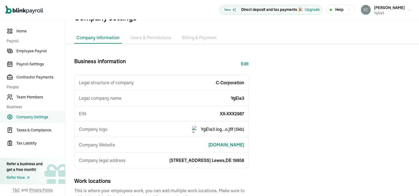
scroll to position [0, 0]
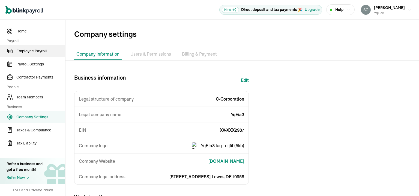
click at [47, 49] on span "Employee Payroll" at bounding box center [40, 51] width 49 height 6
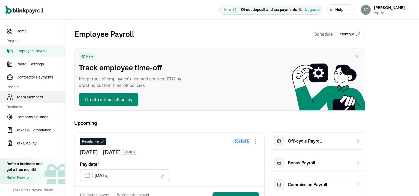
click at [45, 97] on span "Team Members" at bounding box center [40, 97] width 49 height 6
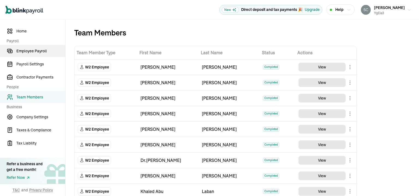
click at [28, 48] on span "Employee Payroll" at bounding box center [40, 51] width 49 height 6
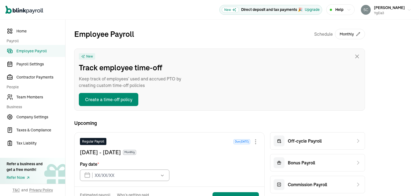
type input "09/15/2025"
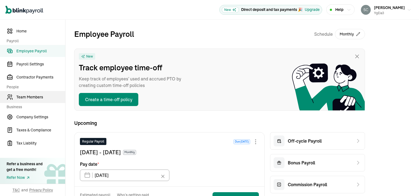
click at [37, 94] on link "Team Members" at bounding box center [32, 97] width 65 height 12
click at [45, 97] on span "Team Members" at bounding box center [40, 97] width 49 height 6
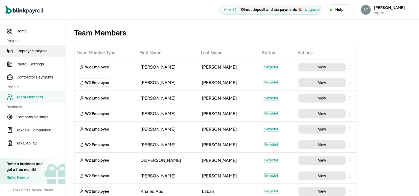
click at [28, 48] on span "Employee Payroll" at bounding box center [40, 51] width 49 height 6
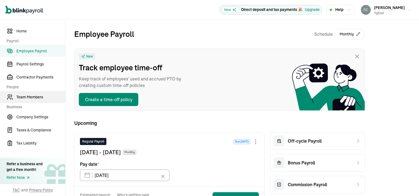
click at [37, 94] on link "Team Members" at bounding box center [32, 97] width 65 height 12
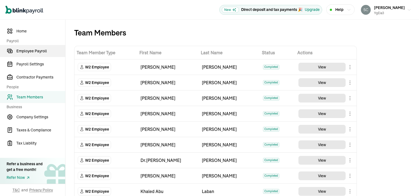
click at [33, 50] on span "Employee Payroll" at bounding box center [40, 51] width 49 height 6
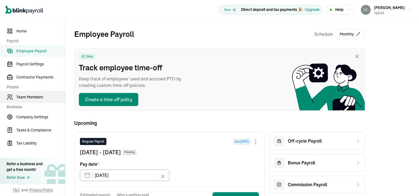
click at [39, 99] on span "Team Members" at bounding box center [40, 97] width 49 height 6
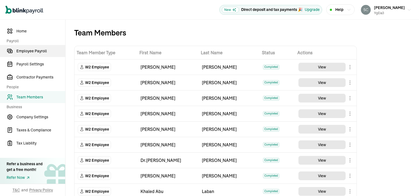
drag, startPoint x: 37, startPoint y: 46, endPoint x: 37, endPoint y: 52, distance: 6.0
click at [37, 46] on link "Employee Payroll" at bounding box center [32, 51] width 65 height 12
drag, startPoint x: 37, startPoint y: 52, endPoint x: 148, endPoint y: 107, distance: 123.2
click at [37, 52] on span "Employee Payroll" at bounding box center [40, 51] width 49 height 6
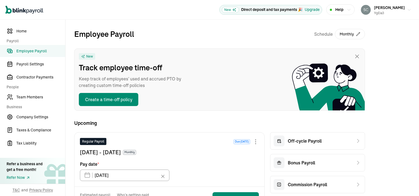
scroll to position [73, 0]
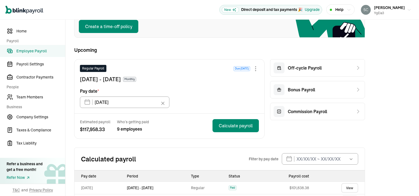
click at [39, 52] on span "Employee Payroll" at bounding box center [40, 51] width 49 height 6
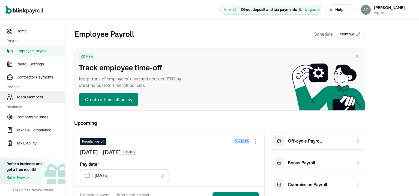
click at [32, 90] on nav "Home Payroll Employee Payroll Payroll Settings Contractor Payments People Team …" at bounding box center [32, 108] width 65 height 177
click at [32, 96] on span "Team Members" at bounding box center [40, 97] width 49 height 6
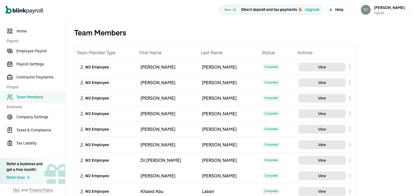
click at [387, 10] on div "Susan Barnes YgEia3" at bounding box center [389, 9] width 31 height 11
